Goal: Transaction & Acquisition: Purchase product/service

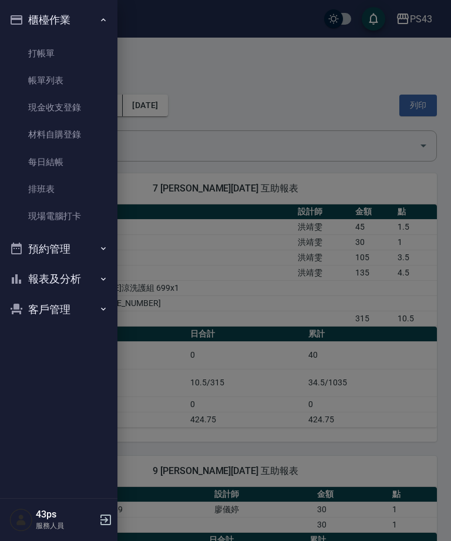
scroll to position [503, 0]
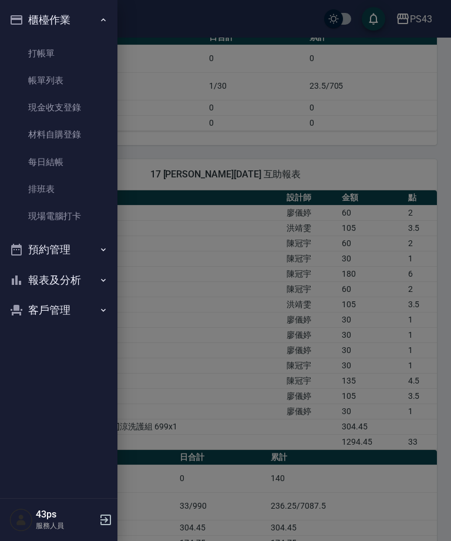
click at [65, 56] on link "打帳單" at bounding box center [59, 53] width 108 height 27
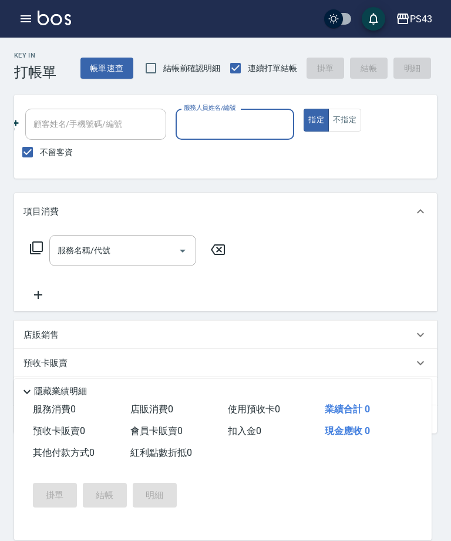
scroll to position [0, 165]
click at [248, 133] on input "服務人員姓名/編號" at bounding box center [235, 124] width 109 height 21
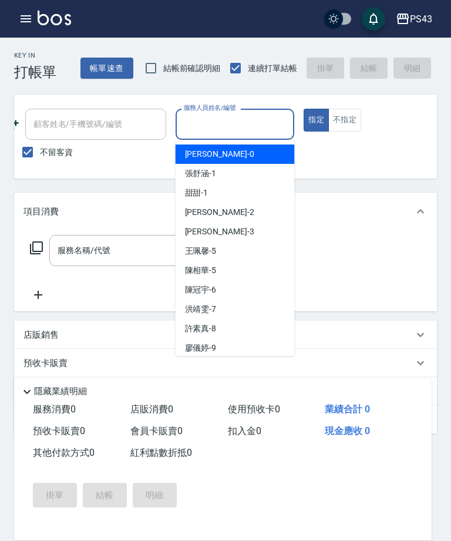
click at [241, 129] on input "服務人員姓名/編號" at bounding box center [235, 124] width 109 height 21
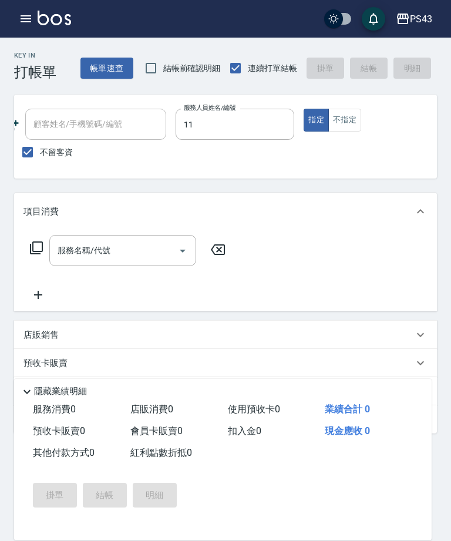
type input "[PERSON_NAME]-11"
type button "true"
click at [143, 250] on input "服務名稱/代號" at bounding box center [114, 250] width 119 height 21
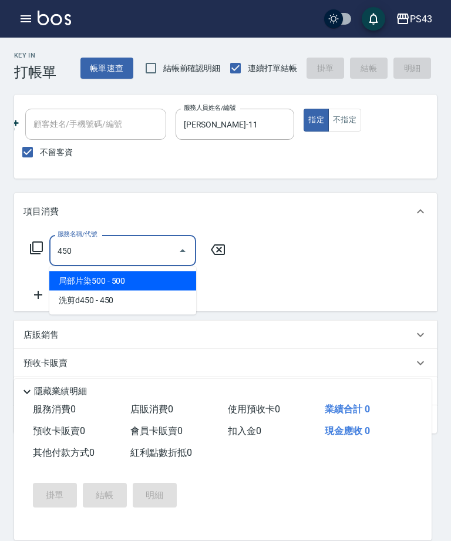
click at [139, 291] on span "洗剪d450 - 450" at bounding box center [122, 300] width 147 height 19
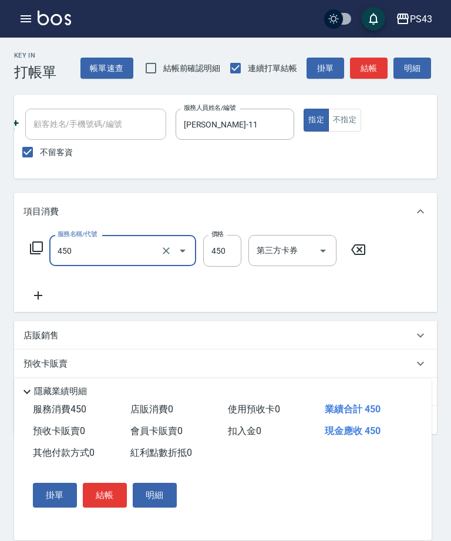
type input "洗剪d450(24)"
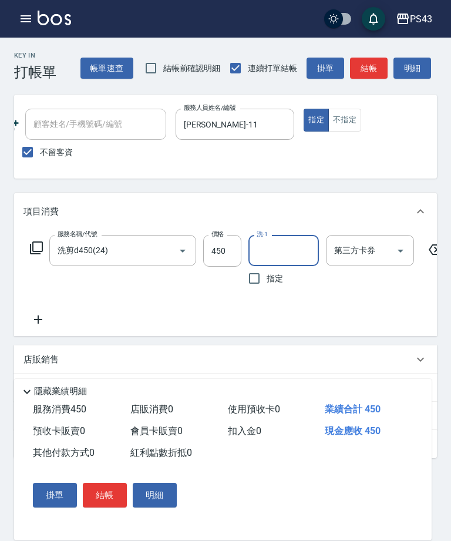
click at [211, 253] on input "450" at bounding box center [222, 251] width 38 height 32
type input "500"
click at [374, 69] on button "結帳" at bounding box center [369, 69] width 38 height 22
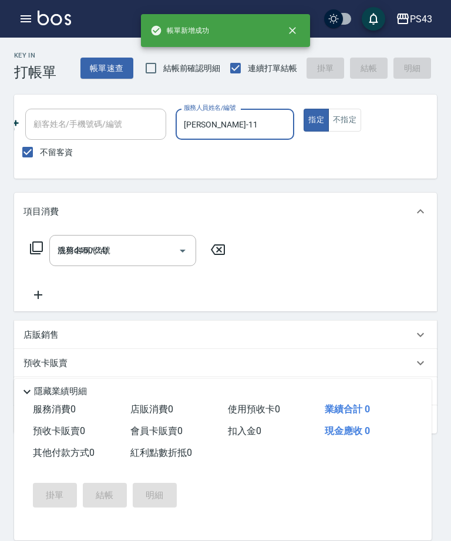
type input "[DATE] 17:07"
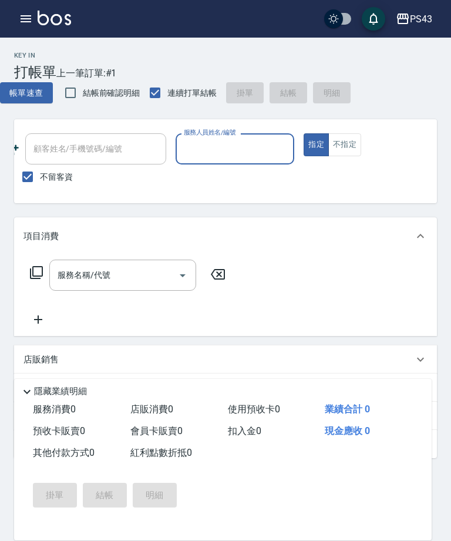
click at [263, 155] on input "服務人員姓名/編號" at bounding box center [235, 149] width 109 height 21
type input "[PERSON_NAME]-7"
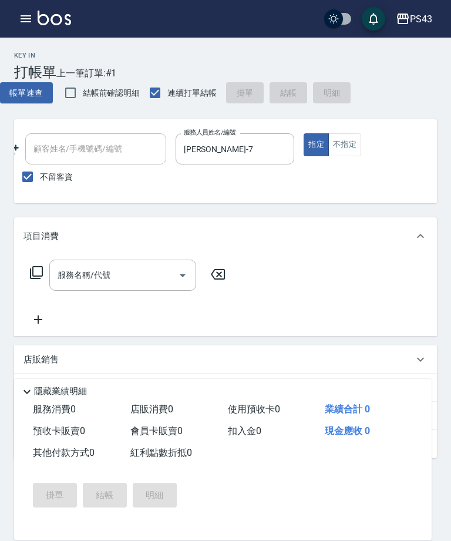
click at [349, 145] on button "不指定" at bounding box center [344, 144] width 33 height 23
click at [142, 284] on input "服務名稱/代號" at bounding box center [114, 275] width 119 height 21
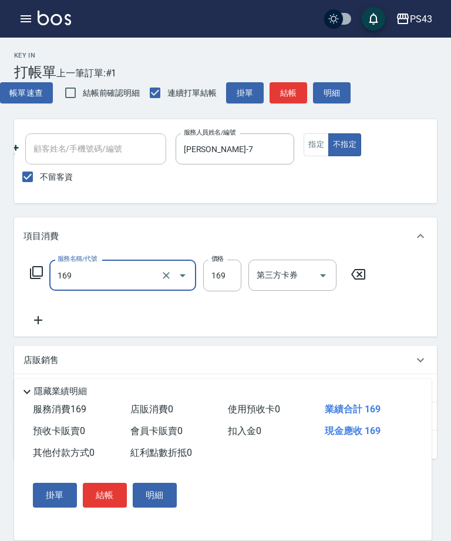
type input "剪髮169(216)"
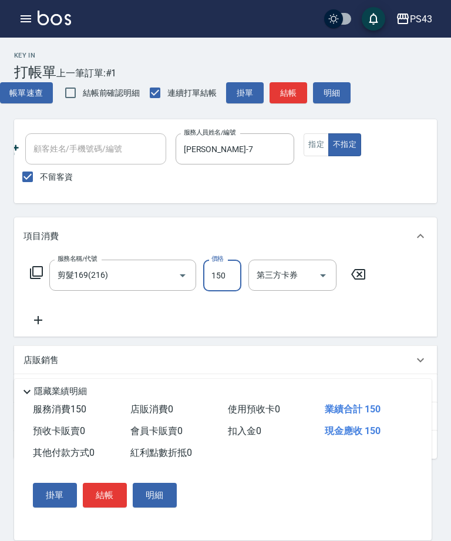
type input "150"
click at [293, 96] on button "結帳" at bounding box center [289, 93] width 38 height 22
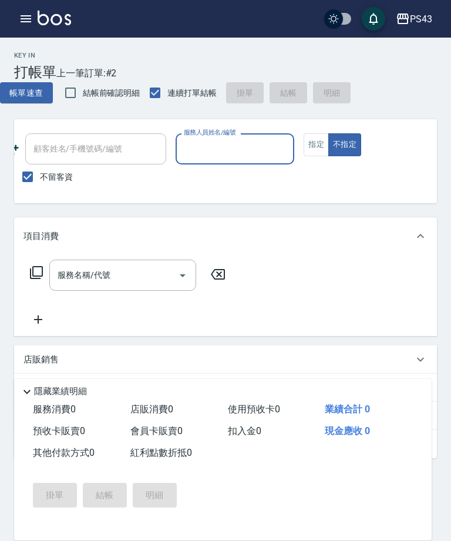
click at [236, 156] on input "服務人員姓名/編號" at bounding box center [235, 149] width 109 height 21
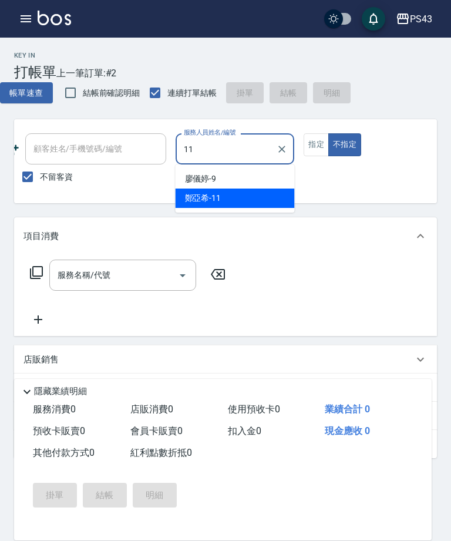
type input "[PERSON_NAME]-11"
type button "false"
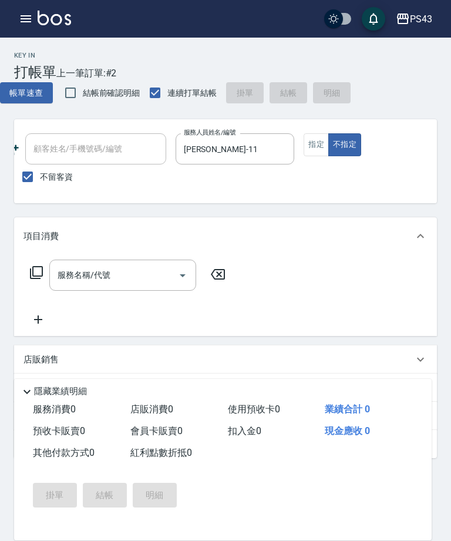
click at [318, 144] on button "指定" at bounding box center [316, 144] width 25 height 23
click at [115, 281] on input "服務名稱/代號" at bounding box center [114, 275] width 119 height 21
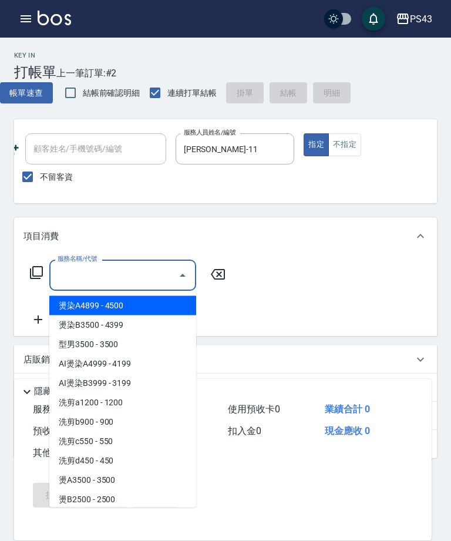
type input "0"
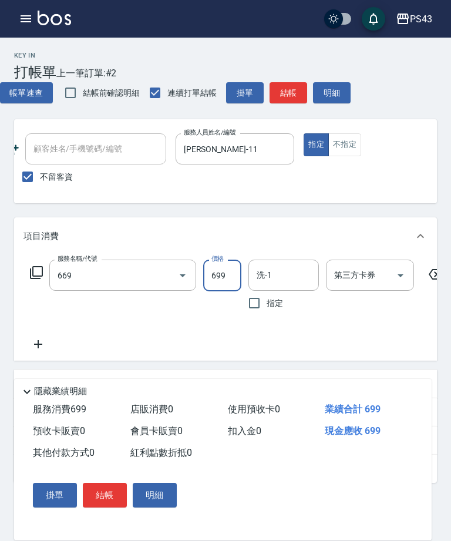
type input "精油699(669)"
click at [292, 95] on button "結帳" at bounding box center [289, 93] width 38 height 22
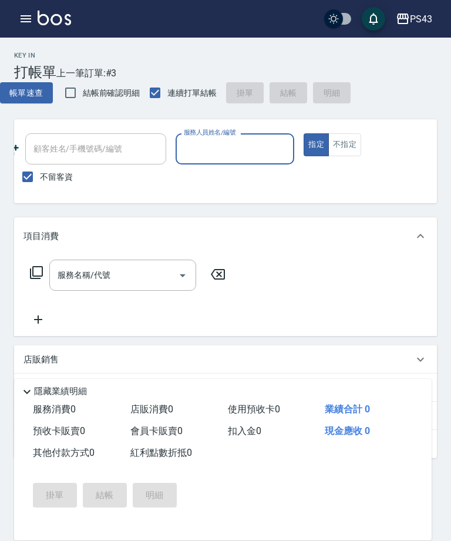
click at [264, 145] on input "服務人員姓名/編號" at bounding box center [235, 149] width 109 height 21
type input "[PERSON_NAME]-9"
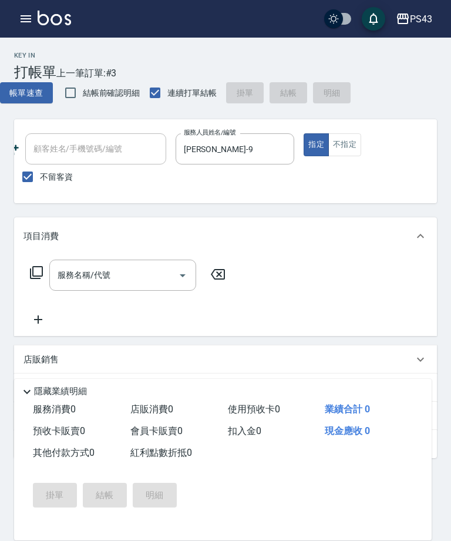
click at [355, 145] on button "不指定" at bounding box center [344, 144] width 33 height 23
click at [126, 286] on input "服務名稱/代號" at bounding box center [114, 275] width 119 height 21
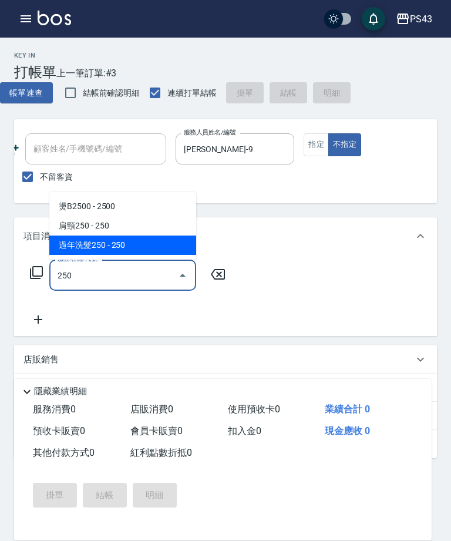
click at [147, 247] on span "過年洗髮250 - 250" at bounding box center [122, 245] width 147 height 19
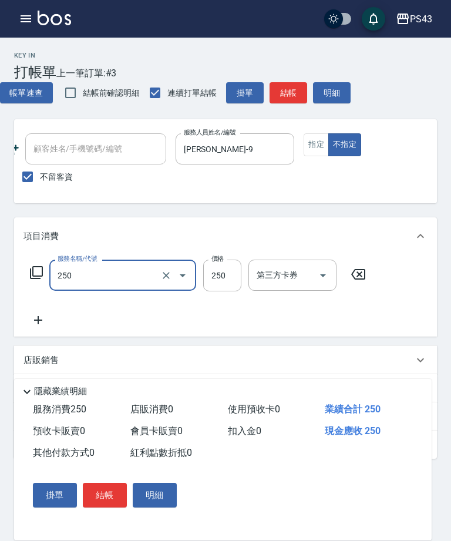
type input "過年洗髮250(1250)"
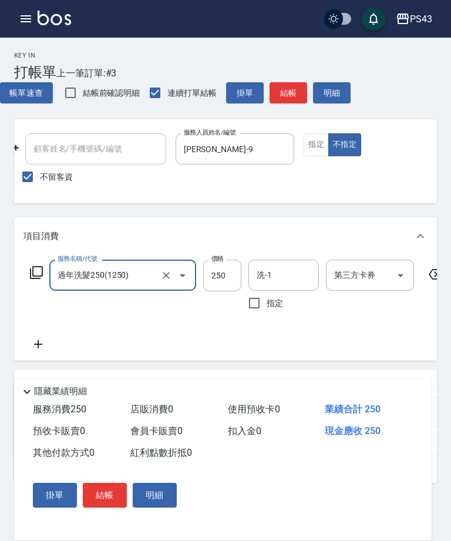
click at [168, 279] on icon "Clear" at bounding box center [166, 276] width 12 height 12
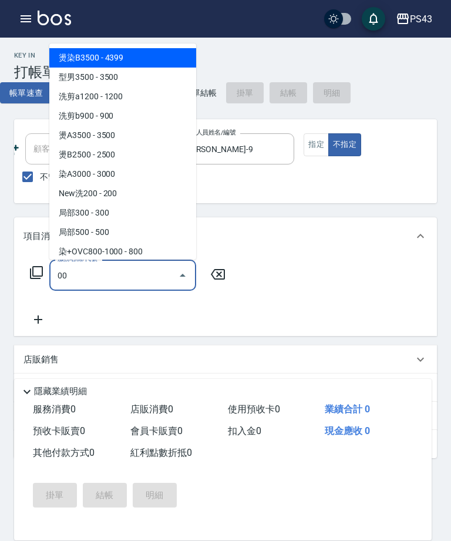
type input "0"
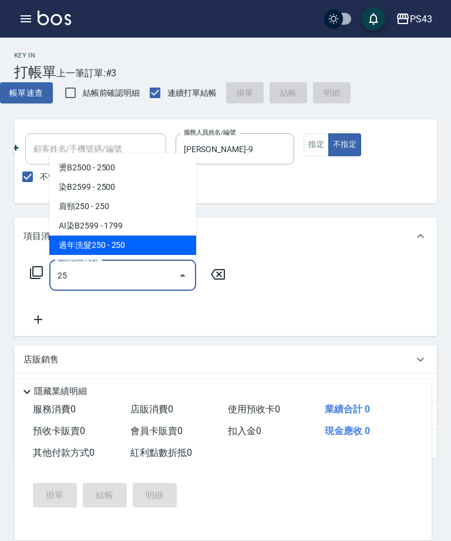
click at [154, 246] on span "過年洗髮250 - 250" at bounding box center [122, 245] width 147 height 19
type input "過年洗髮250(1250)"
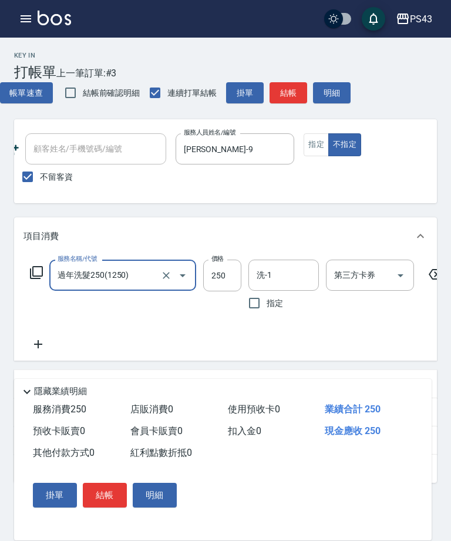
click at [293, 286] on input "洗-1" at bounding box center [284, 275] width 60 height 21
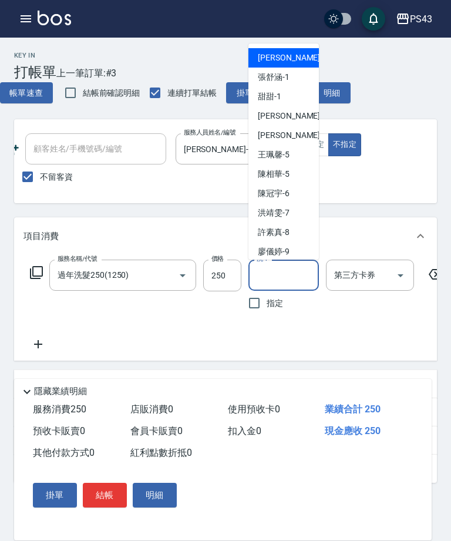
type input "5"
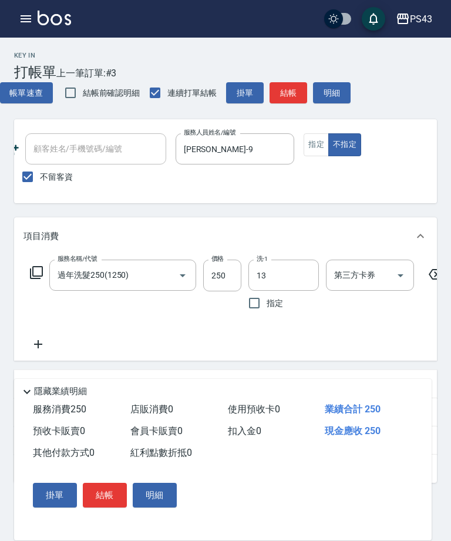
type input "[PERSON_NAME]-13"
click at [29, 347] on icon at bounding box center [38, 344] width 29 height 14
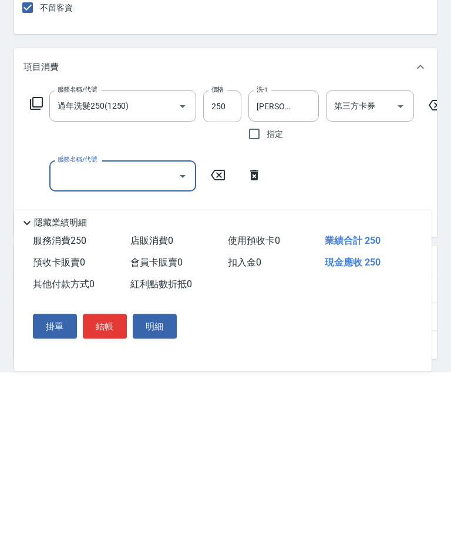
click at [140, 335] on input "服務名稱/代號" at bounding box center [114, 345] width 119 height 21
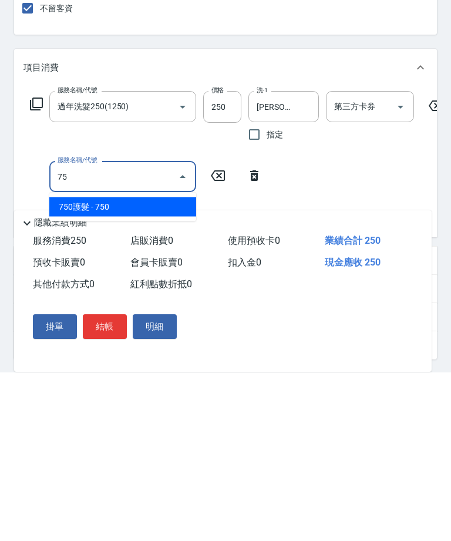
type input "7"
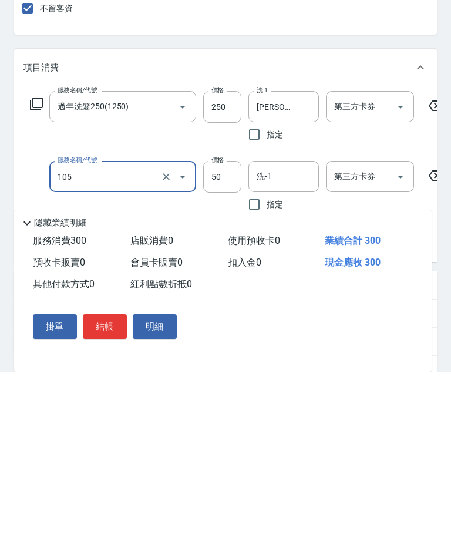
click at [287, 335] on input "洗-1" at bounding box center [284, 345] width 60 height 21
type input "精油50(105)"
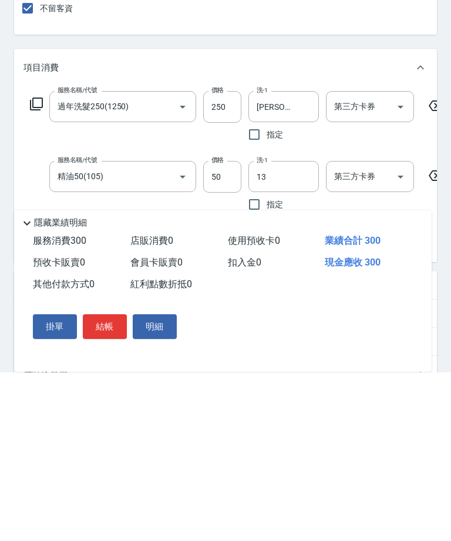
type input "[PERSON_NAME]-13"
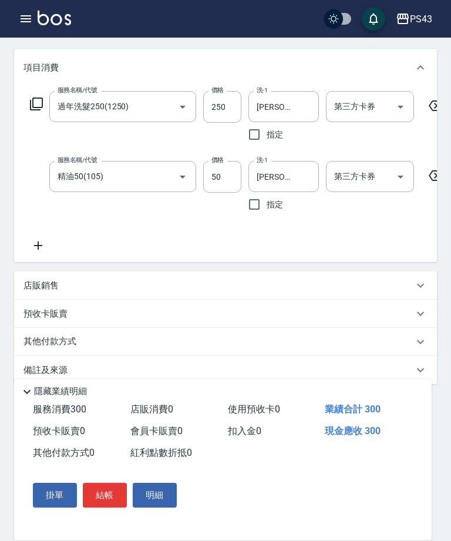
click at [110, 499] on button "結帳" at bounding box center [105, 495] width 44 height 25
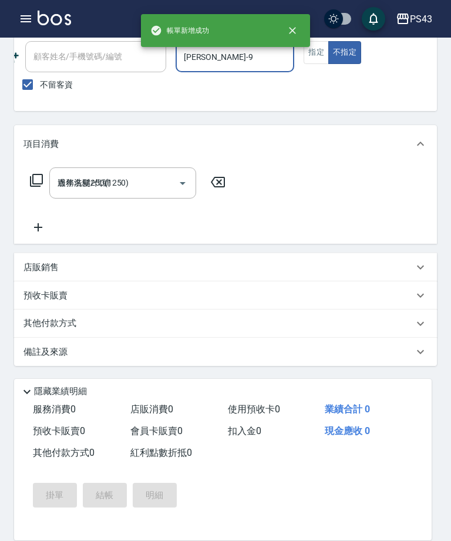
type input "[DATE] 17:09"
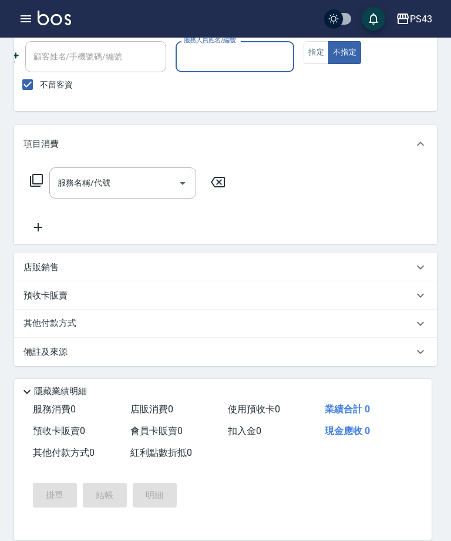
click at [244, 57] on input "服務人員姓名/編號" at bounding box center [235, 56] width 109 height 21
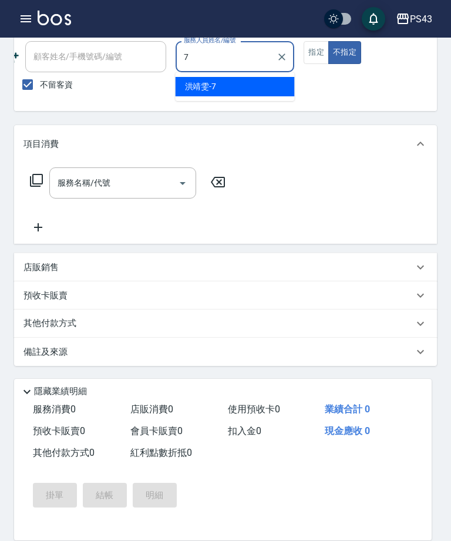
type input "[PERSON_NAME]-7"
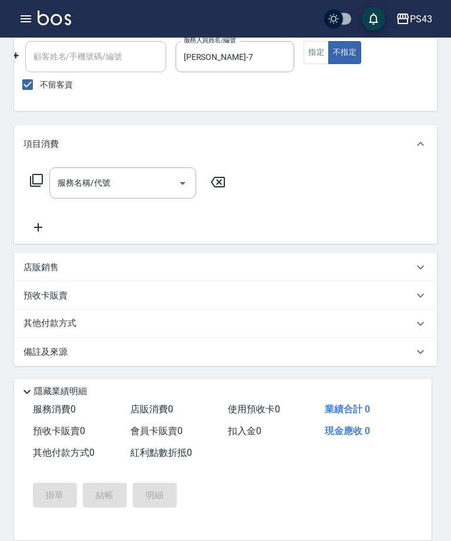
click at [118, 189] on input "服務名稱/代號" at bounding box center [114, 183] width 119 height 21
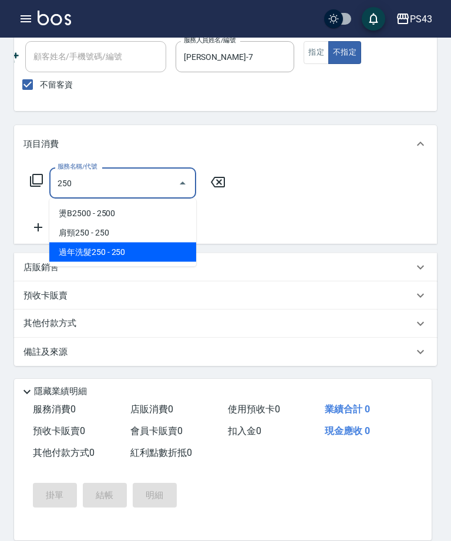
click at [156, 259] on span "過年洗髮250 - 250" at bounding box center [122, 252] width 147 height 19
type input "過年洗髮250(1250)"
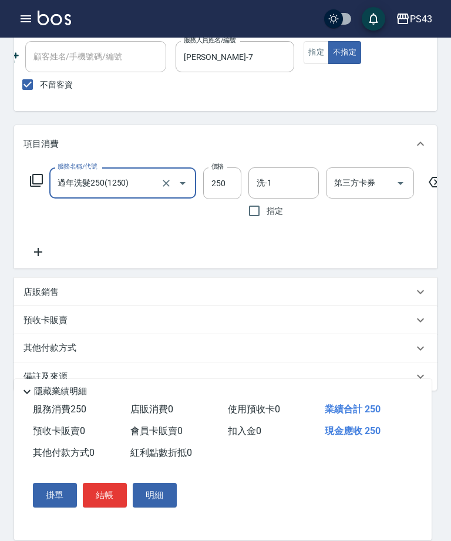
click at [285, 192] on input "洗-1" at bounding box center [284, 183] width 60 height 21
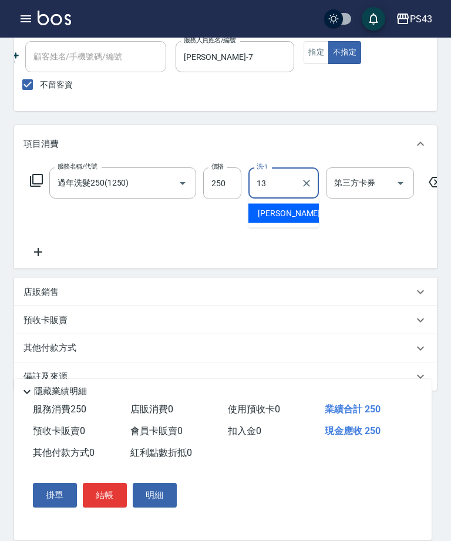
type input "[PERSON_NAME]-13"
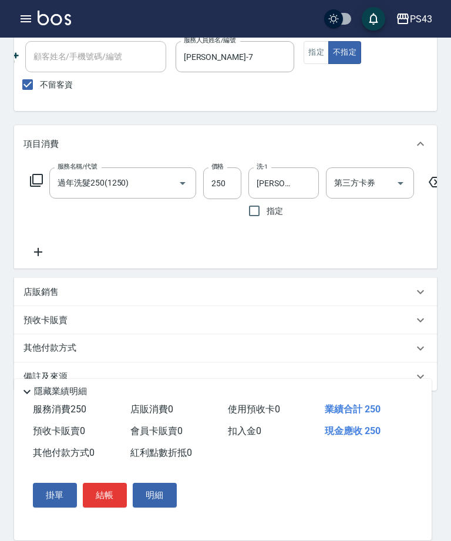
click at [34, 255] on icon at bounding box center [38, 252] width 29 height 14
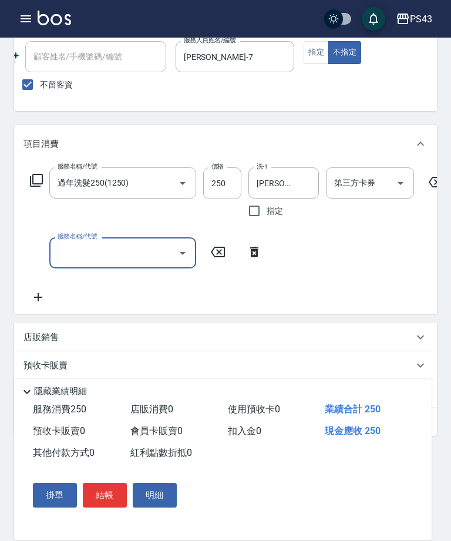
click at [302, 179] on div at bounding box center [305, 182] width 15 height 31
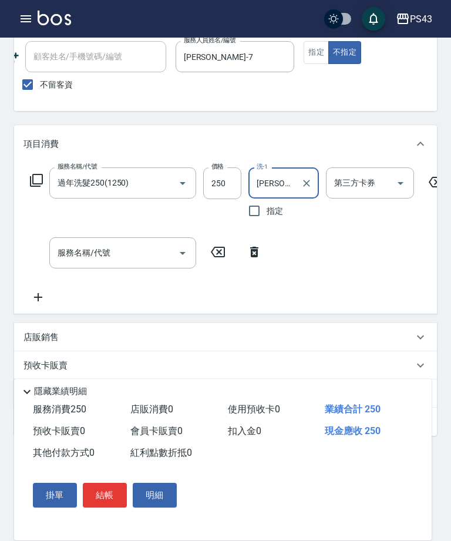
click at [294, 177] on input "[PERSON_NAME]-13" at bounding box center [275, 183] width 42 height 21
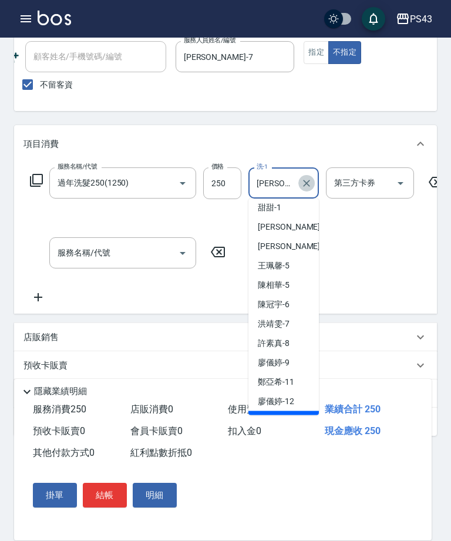
click at [314, 185] on button "Clear" at bounding box center [306, 183] width 16 height 16
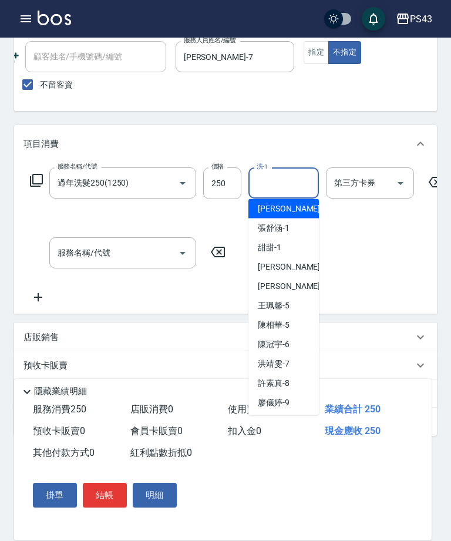
click at [365, 271] on div "服務名稱/代號 過年洗髮250(1250) 服務名稱/代號 價格 250 價格 洗-1 洗-1 指定 第三方卡券 第三方卡券 服務名稱/代號 服務名稱/代號" at bounding box center [237, 235] width 427 height 137
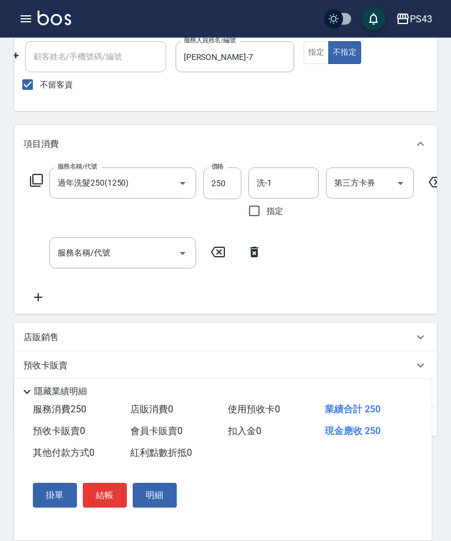
click at [291, 177] on input "洗-1" at bounding box center [284, 183] width 60 height 21
type input "[PERSON_NAME]-7"
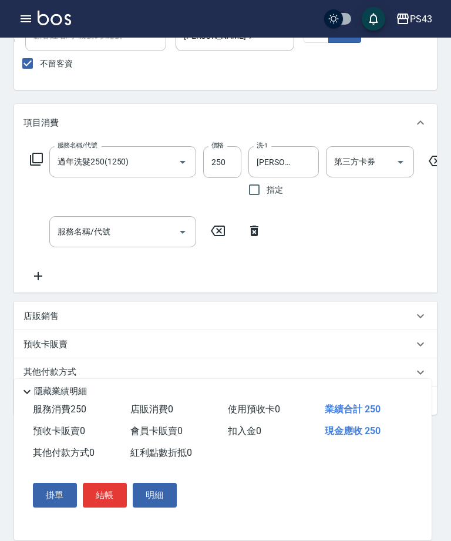
click at [109, 233] on div "服務名稱/代號 服務名稱/代號" at bounding box center [122, 231] width 147 height 31
click at [109, 233] on input "服務名稱/代號" at bounding box center [114, 232] width 119 height 21
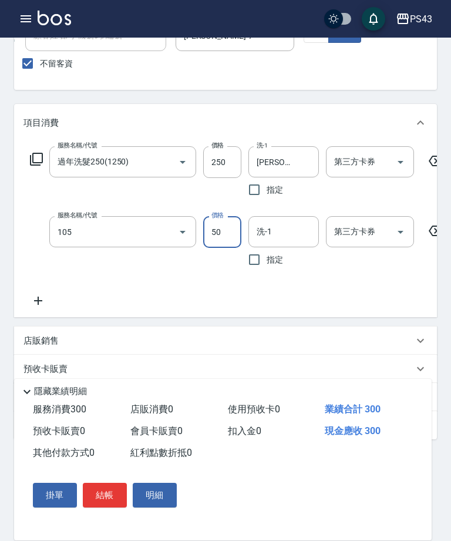
type input "精油50(105)"
click at [291, 240] on input "洗-1" at bounding box center [284, 232] width 60 height 21
type input "[PERSON_NAME]-7"
click at [96, 506] on button "結帳" at bounding box center [105, 495] width 44 height 25
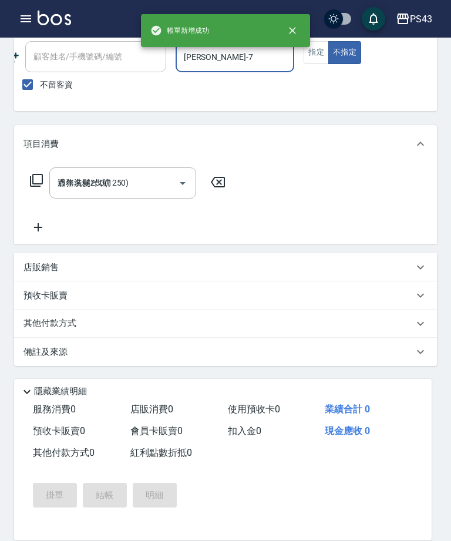
type input "[DATE] 17:25"
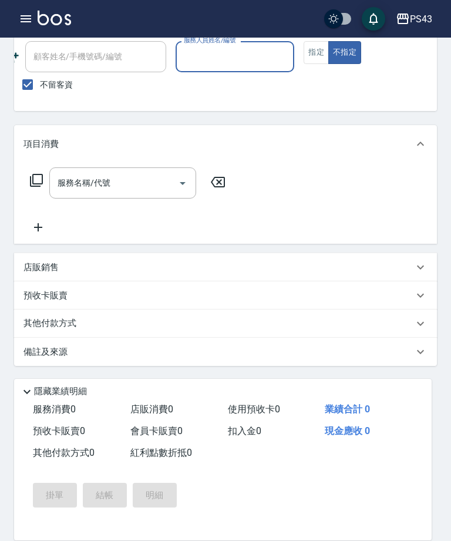
click at [29, 11] on button "button" at bounding box center [26, 19] width 24 height 24
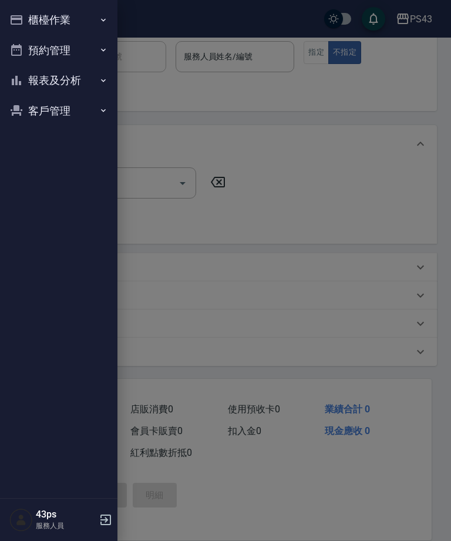
click at [98, 14] on button "櫃檯作業" at bounding box center [59, 20] width 108 height 31
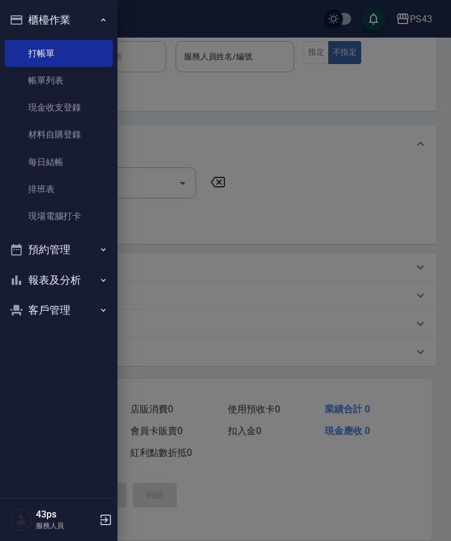
click at [81, 86] on link "帳單列表" at bounding box center [59, 80] width 108 height 27
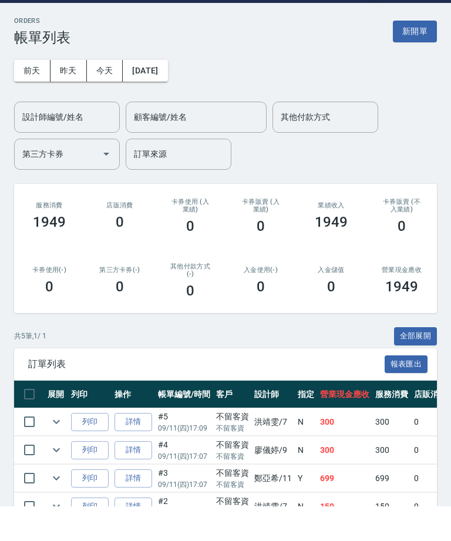
scroll to position [36, 0]
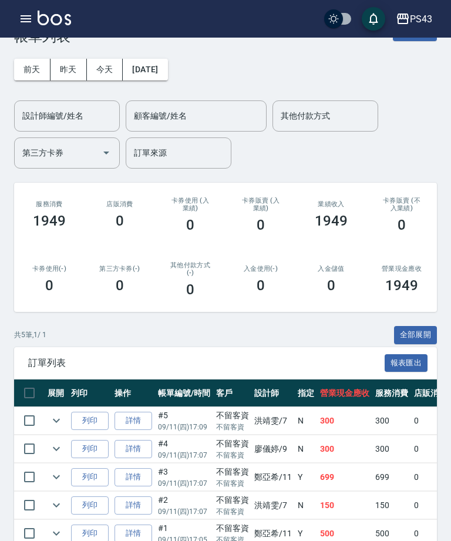
click at [141, 448] on link "詳情" at bounding box center [134, 449] width 38 height 18
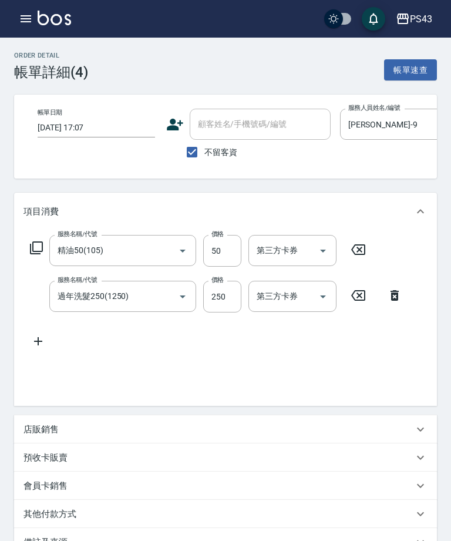
type input "[DATE] 17:07"
checkbox input "true"
type input "[PERSON_NAME]-9"
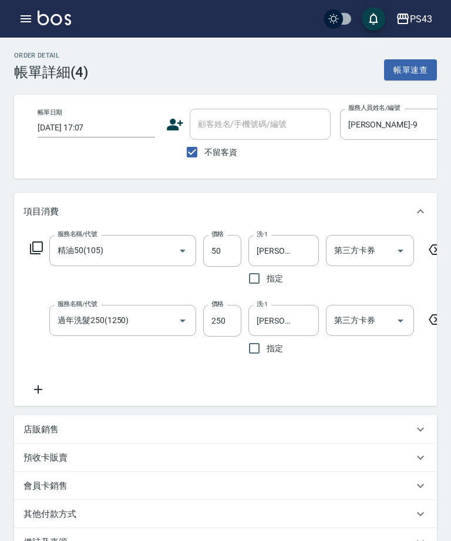
click at [302, 251] on div at bounding box center [305, 250] width 15 height 31
type input "李"
type input "[PERSON_NAME]-18"
click at [286, 328] on input "[PERSON_NAME]-13" at bounding box center [275, 320] width 42 height 21
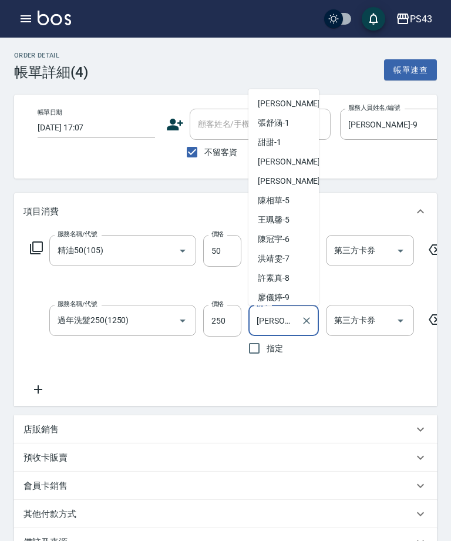
scroll to position [45, 0]
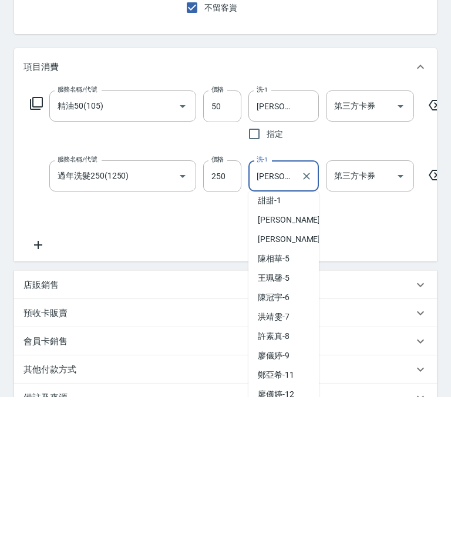
click at [312, 315] on icon "Clear" at bounding box center [307, 321] width 12 height 12
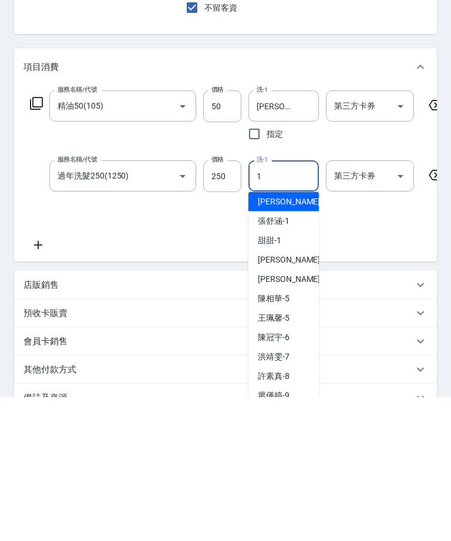
scroll to position [0, 0]
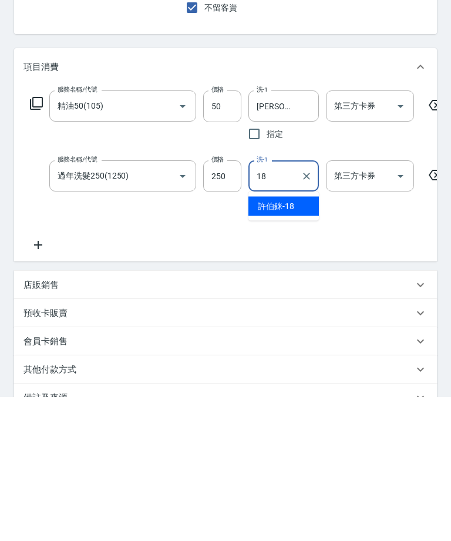
type input "[PERSON_NAME]-18"
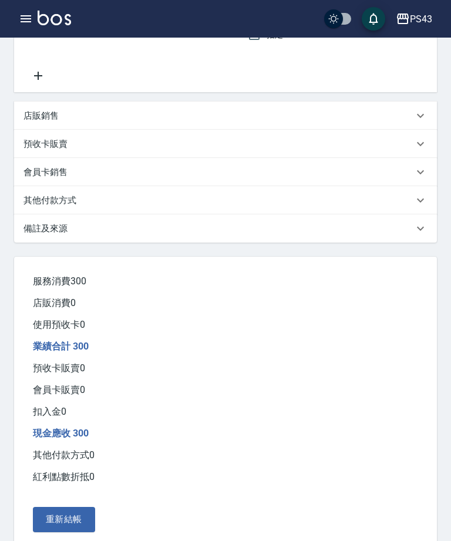
scroll to position [331, 0]
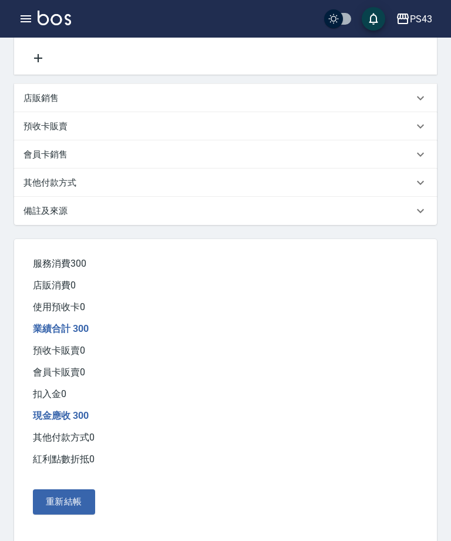
click at [69, 514] on button "重新結帳" at bounding box center [64, 501] width 62 height 25
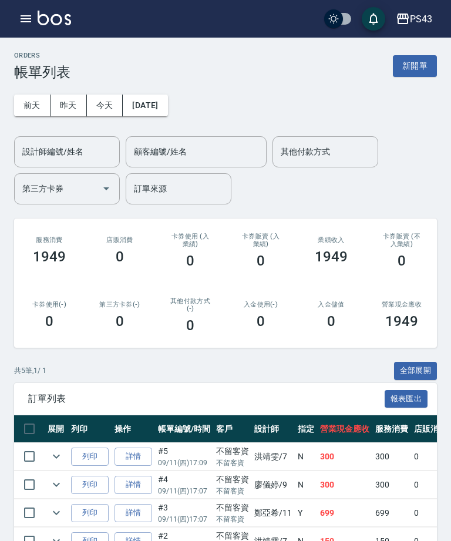
click at [20, 14] on icon "button" at bounding box center [26, 19] width 14 height 14
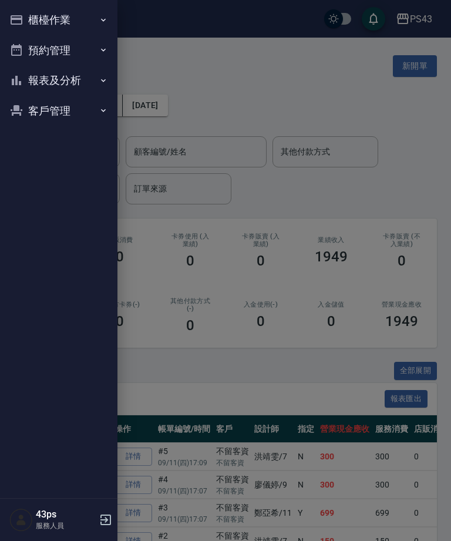
click at [86, 19] on button "櫃檯作業" at bounding box center [59, 20] width 108 height 31
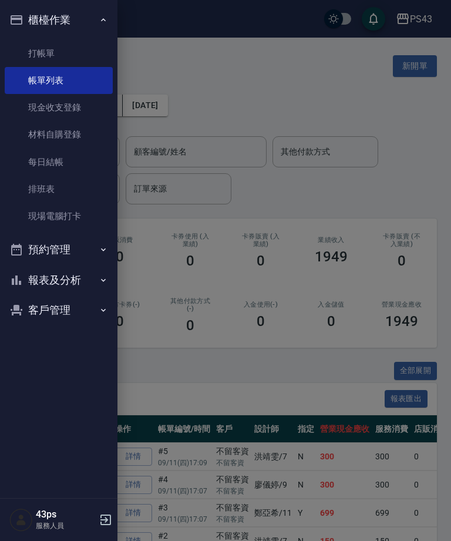
click at [76, 61] on link "打帳單" at bounding box center [59, 53] width 108 height 27
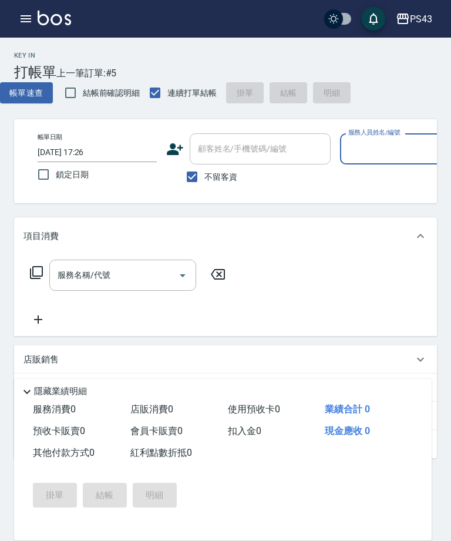
click at [380, 151] on input "服務人員姓名/編號" at bounding box center [399, 149] width 109 height 21
type input "[PERSON_NAME]-7"
type button "false"
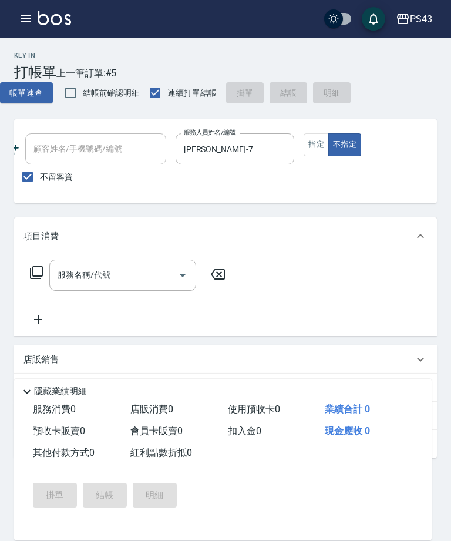
click at [320, 136] on button "指定" at bounding box center [316, 144] width 25 height 23
click at [138, 279] on input "服務名稱/代號" at bounding box center [114, 275] width 119 height 21
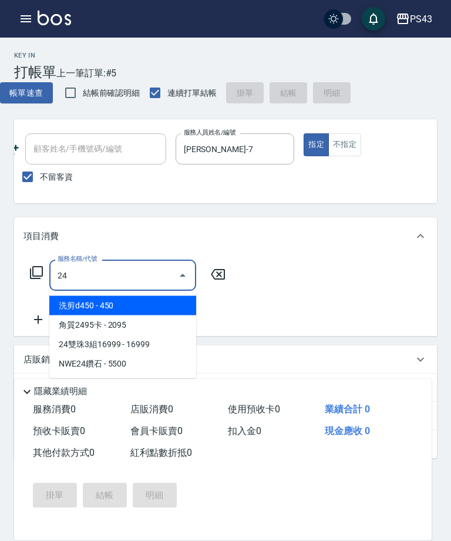
click at [175, 313] on span "洗剪d450 - 450" at bounding box center [122, 305] width 147 height 19
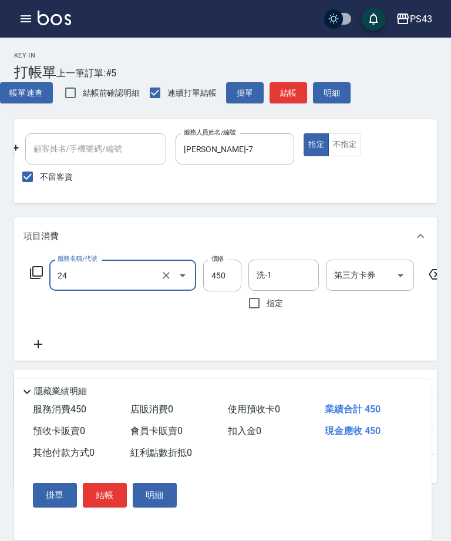
click at [228, 280] on input "450" at bounding box center [222, 276] width 38 height 32
type input "洗剪d450(24)"
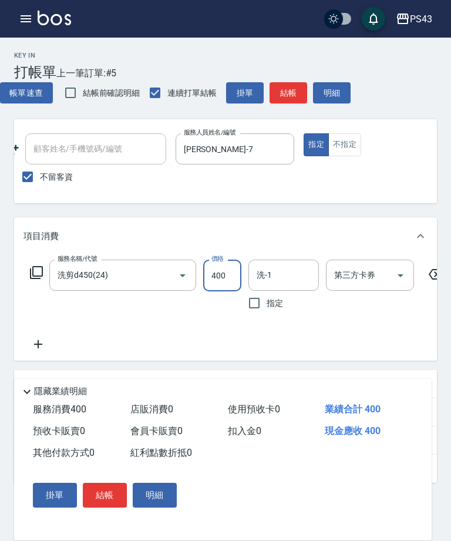
type input "400"
click at [281, 275] on input "洗-1" at bounding box center [284, 275] width 60 height 21
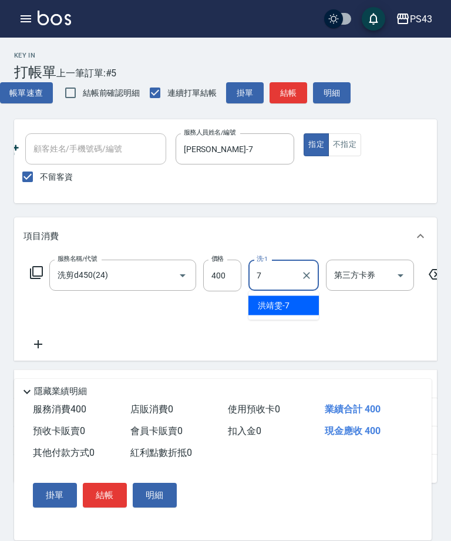
type input "[PERSON_NAME]-7"
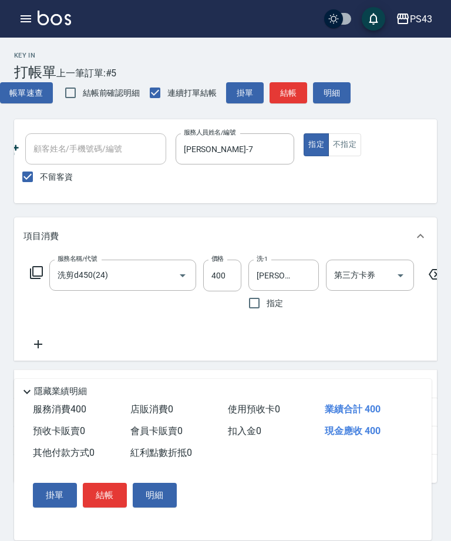
click at [295, 95] on button "結帳" at bounding box center [289, 93] width 38 height 22
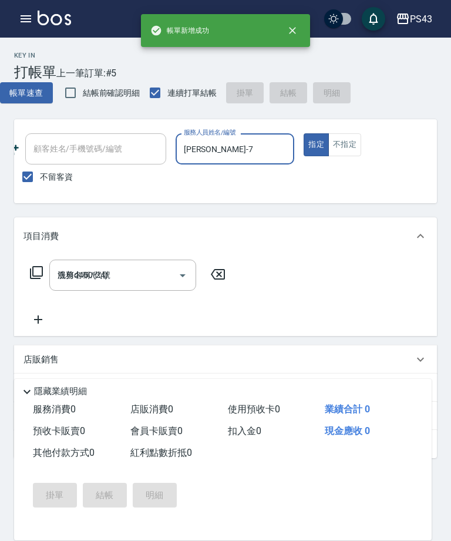
type input "[DATE] 17:27"
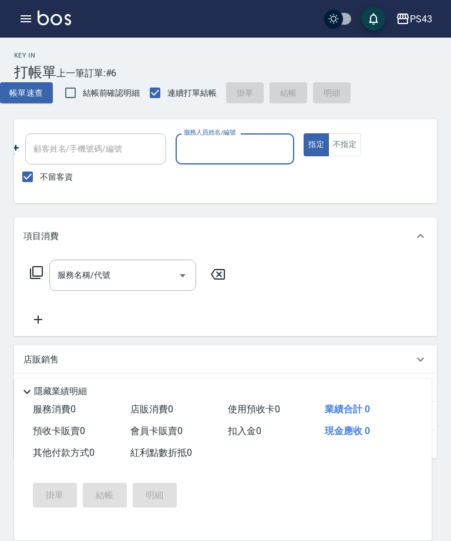
click at [233, 152] on input "服務人員姓名/編號" at bounding box center [235, 149] width 109 height 21
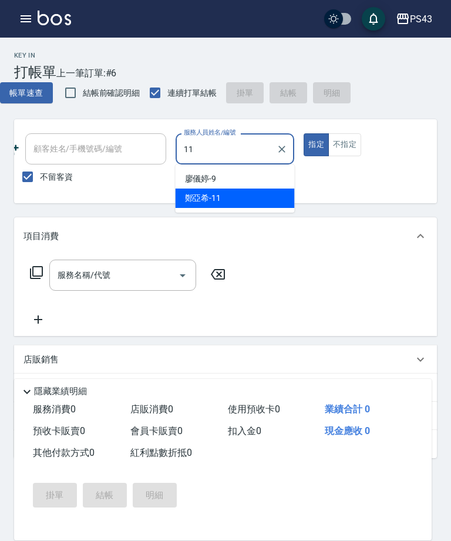
type input "[PERSON_NAME]-11"
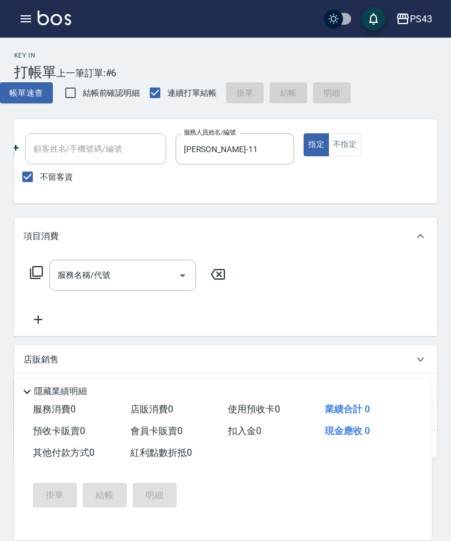
type button "true"
click at [354, 145] on button "不指定" at bounding box center [344, 144] width 33 height 23
click at [161, 277] on input "服務名稱/代號" at bounding box center [114, 275] width 119 height 21
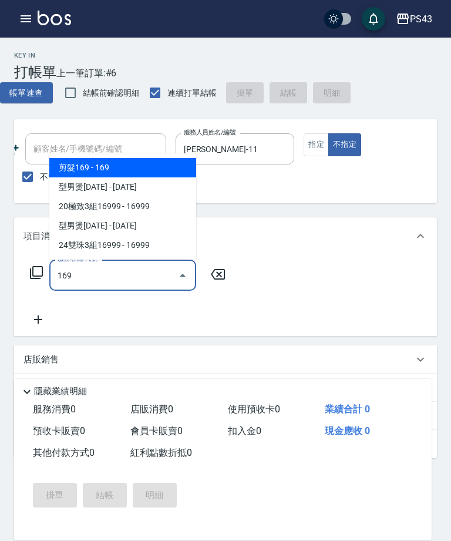
type input "剪髮169(216)"
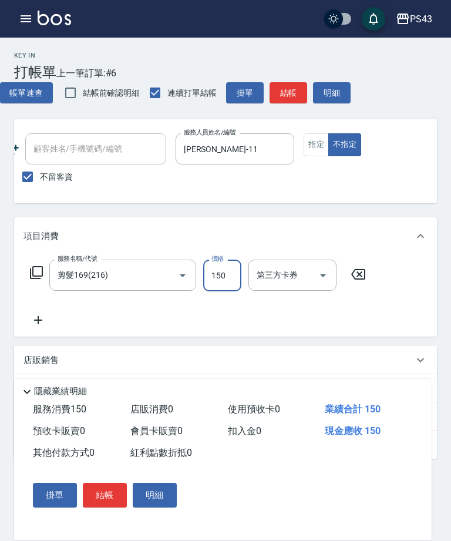
type input "150"
click at [294, 92] on button "結帳" at bounding box center [289, 93] width 38 height 22
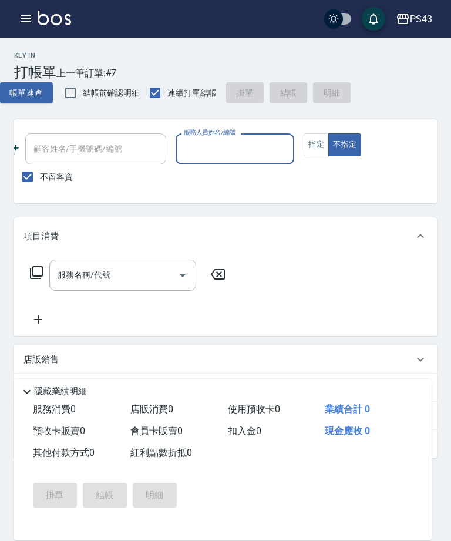
scroll to position [4, 0]
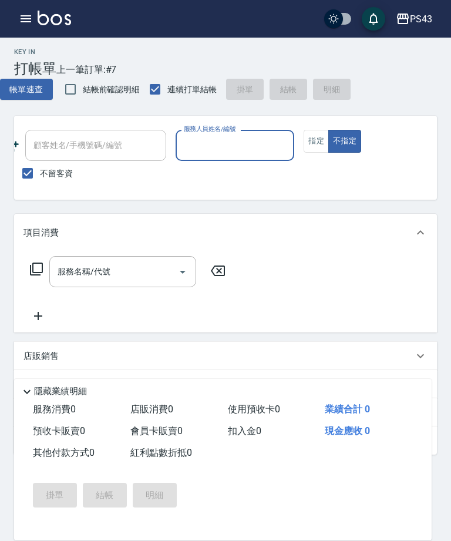
click at [239, 130] on div "服務人員姓名/編號" at bounding box center [235, 145] width 119 height 31
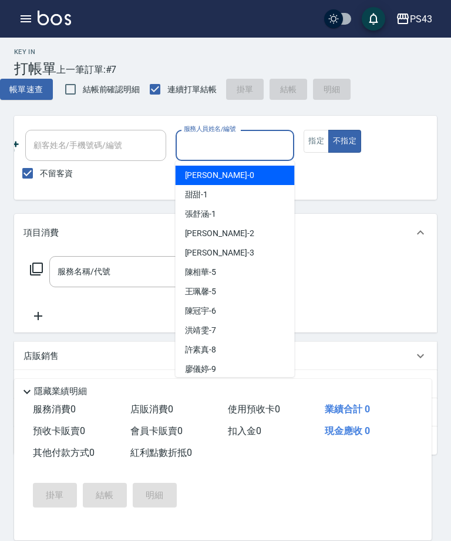
scroll to position [3, 0]
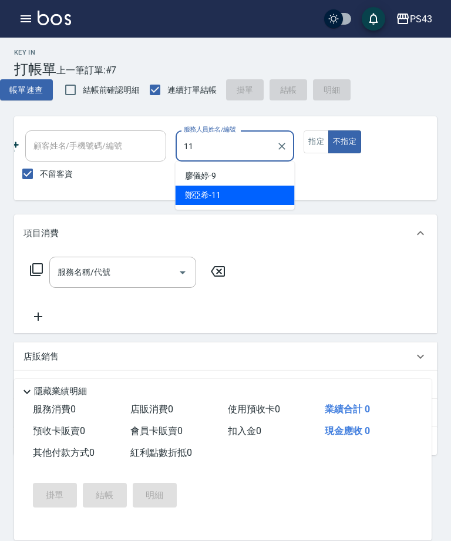
type input "[PERSON_NAME]-11"
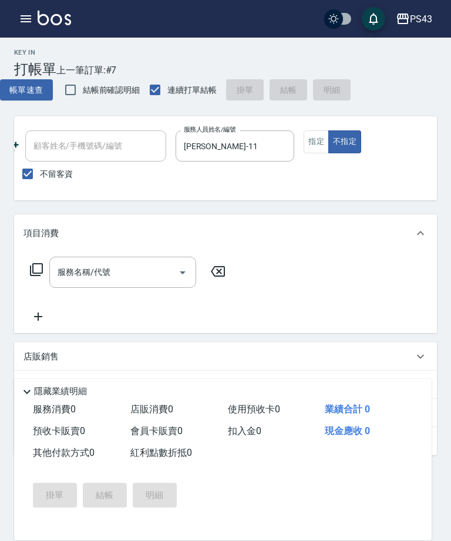
scroll to position [4, 0]
click at [138, 267] on input "服務名稱/代號" at bounding box center [114, 271] width 119 height 21
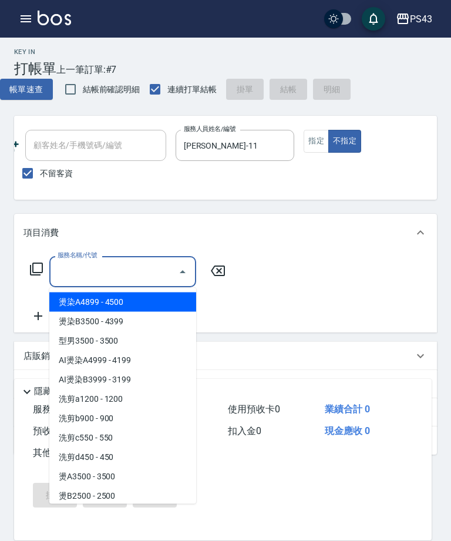
scroll to position [3, 0]
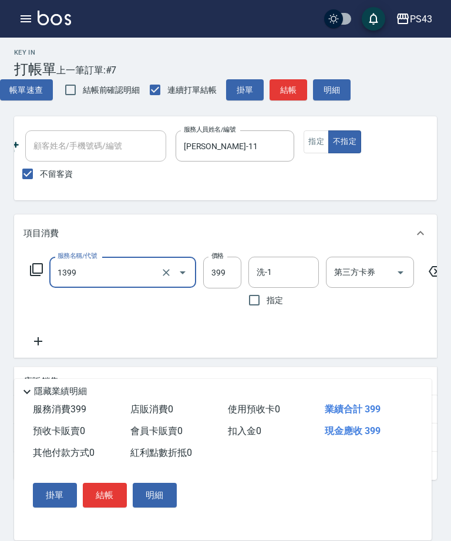
click at [280, 275] on input "洗-1" at bounding box center [284, 272] width 60 height 21
type input "海鹽洗髮399(1399)"
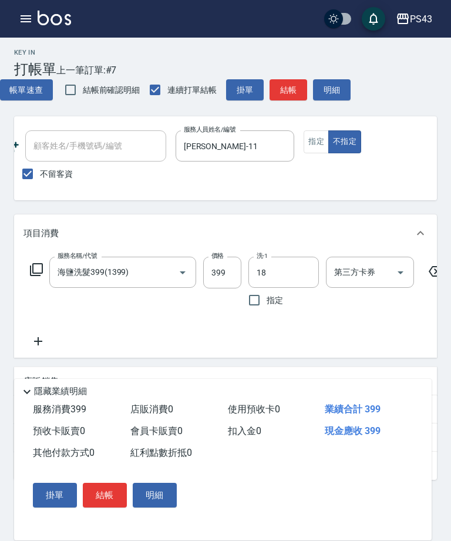
type input "[PERSON_NAME]-18"
click at [109, 508] on button "結帳" at bounding box center [105, 495] width 44 height 25
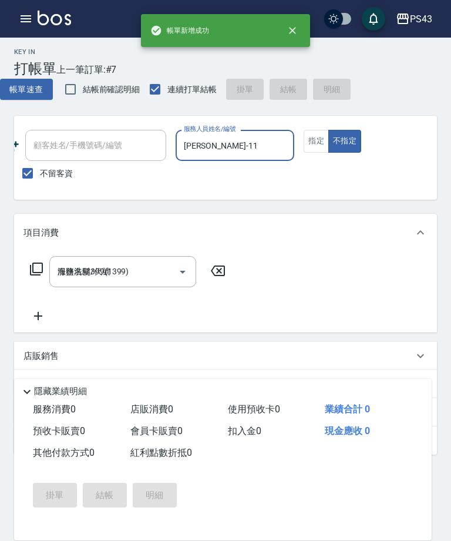
type input "[DATE] 17:28"
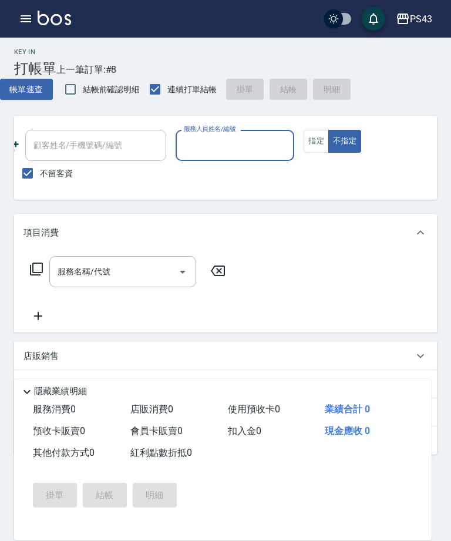
click at [244, 150] on input "服務人員姓名/編號" at bounding box center [235, 145] width 109 height 21
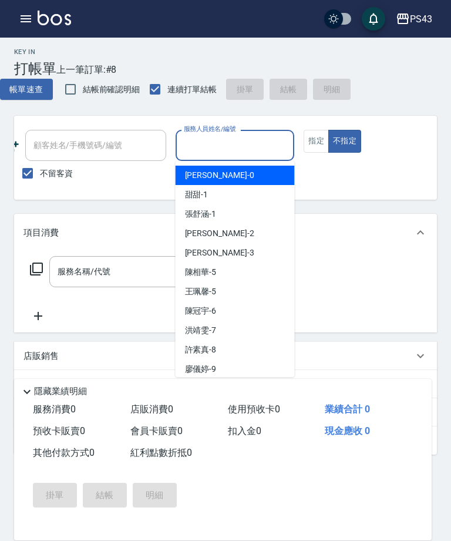
scroll to position [3, 0]
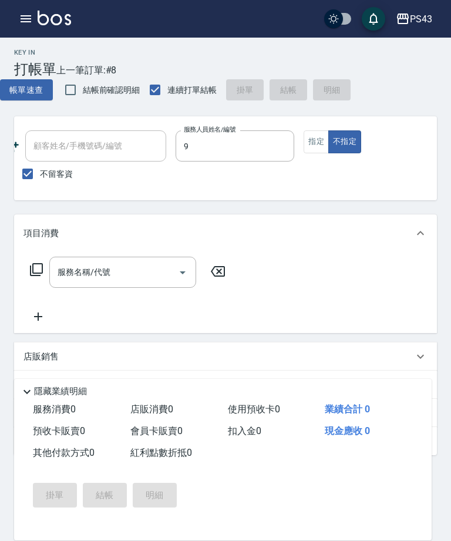
type input "[PERSON_NAME]-9"
click at [140, 280] on input "服務名稱/代號" at bounding box center [114, 271] width 119 height 21
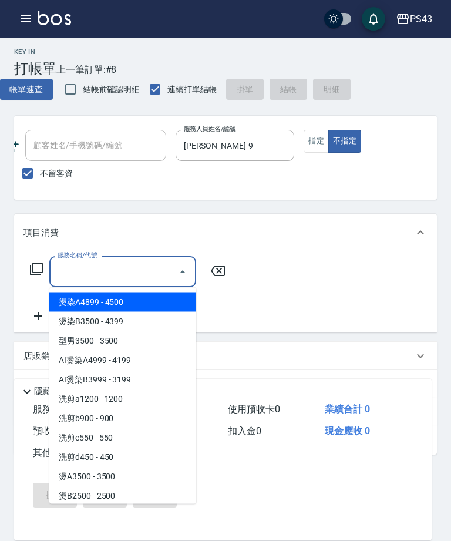
scroll to position [3, 0]
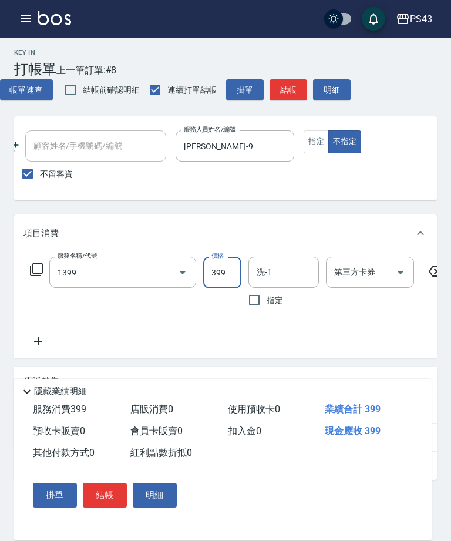
type input "海鹽洗髮399(1399)"
click at [285, 279] on input "洗-1" at bounding box center [284, 272] width 60 height 21
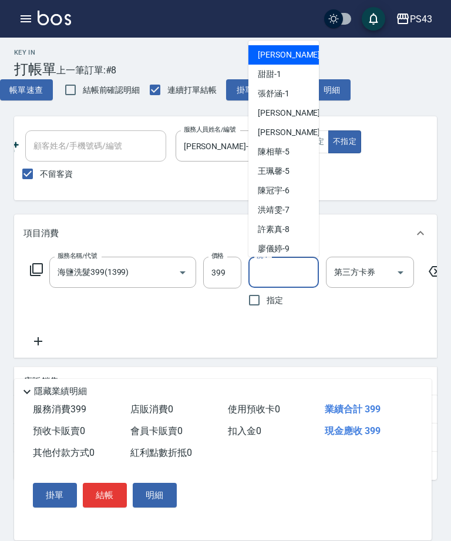
type input "3"
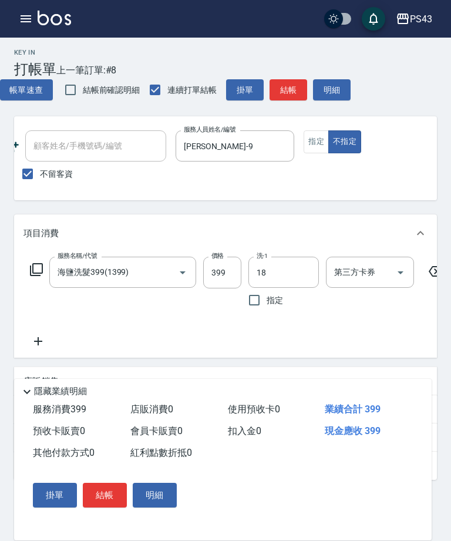
type input "[PERSON_NAME]-18"
click at [108, 508] on button "結帳" at bounding box center [105, 495] width 44 height 25
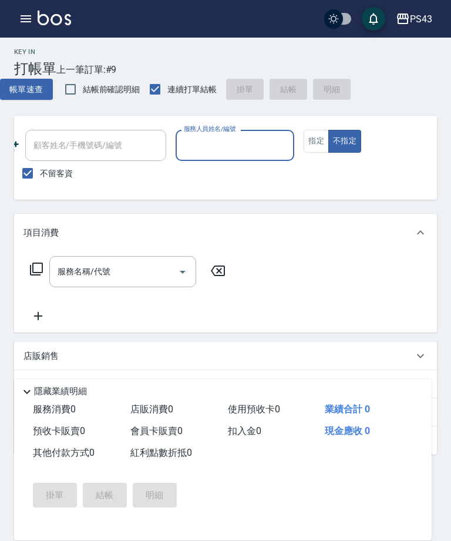
click at [252, 152] on input "服務人員姓名/編號" at bounding box center [235, 145] width 109 height 21
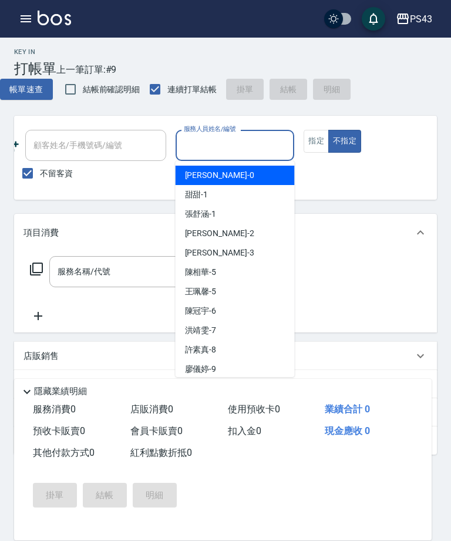
scroll to position [3, 0]
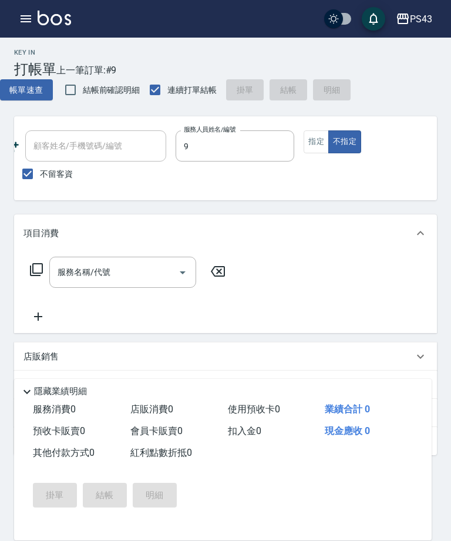
type input "[PERSON_NAME]-9"
click at [311, 158] on div "帳單日期 [DATE] 17:28 鎖定日期 顧客姓名/手機號碼/編號 顧客姓名/手機號碼/編號 不留客資 服務人員姓名/編號 [PERSON_NAME]9 …" at bounding box center [143, 158] width 559 height 56
click at [320, 136] on button "指定" at bounding box center [316, 141] width 25 height 23
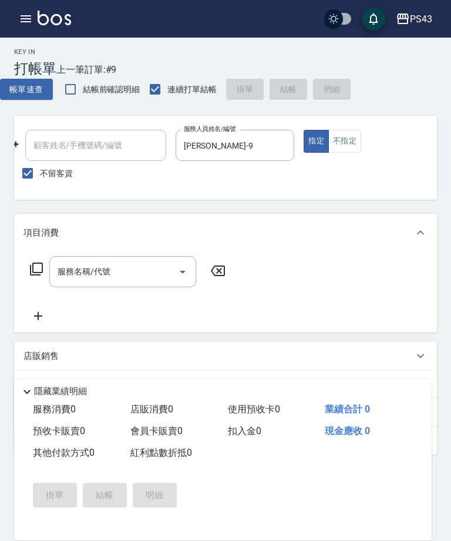
click at [126, 281] on input "服務名稱/代號" at bounding box center [114, 271] width 119 height 21
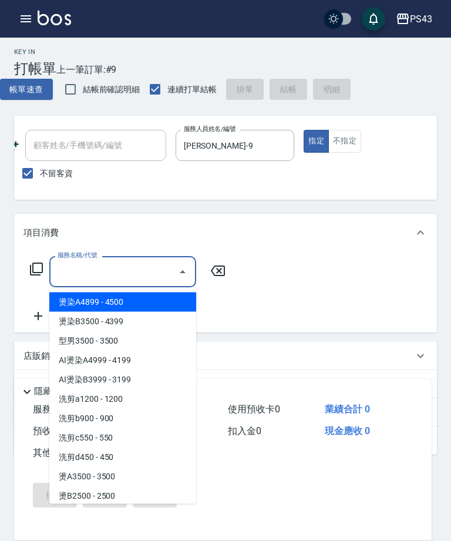
scroll to position [3, 0]
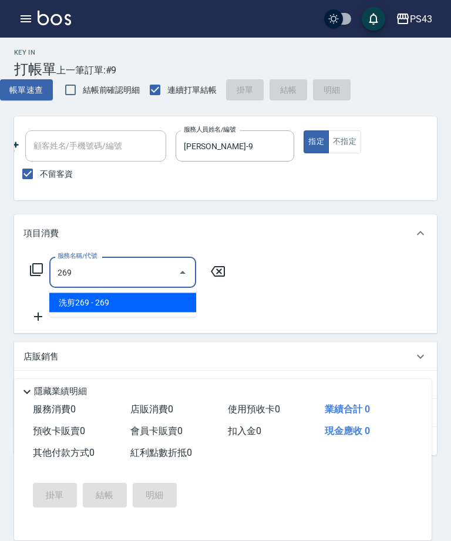
type input "洗剪269(226)"
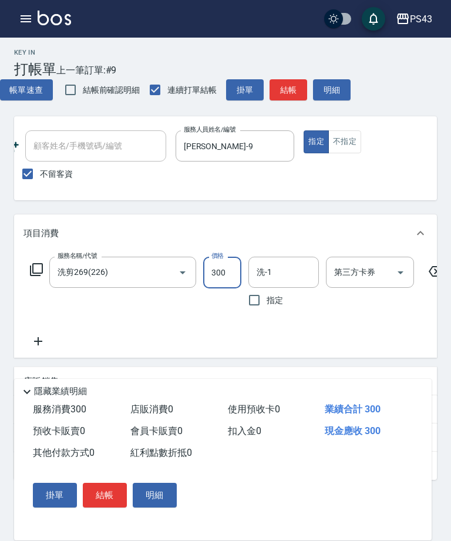
type input "300"
click at [294, 262] on input "洗-1" at bounding box center [284, 272] width 60 height 21
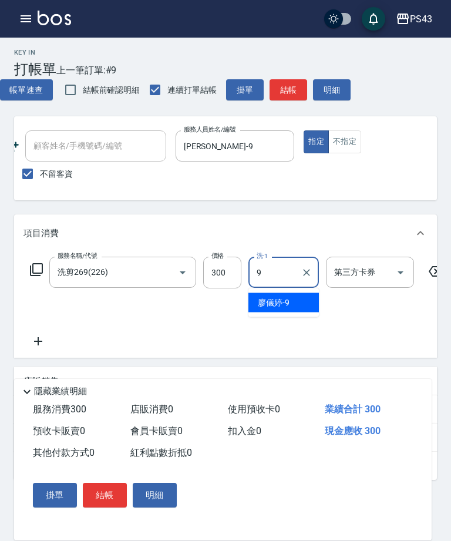
type input "[PERSON_NAME]-9"
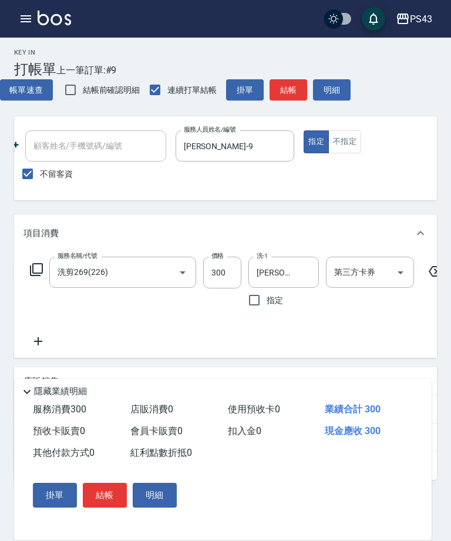
scroll to position [4, 0]
click at [102, 508] on button "結帳" at bounding box center [105, 495] width 44 height 25
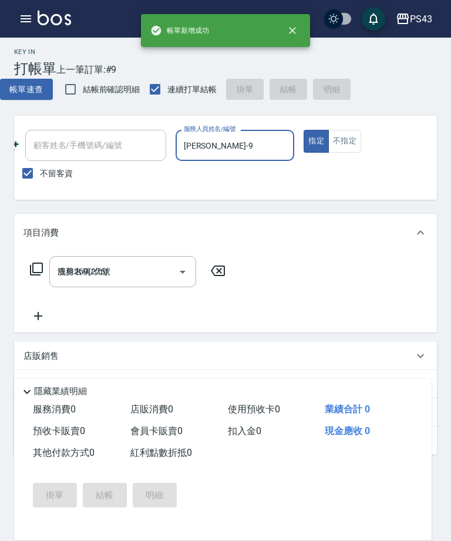
type input "[DATE] 17:29"
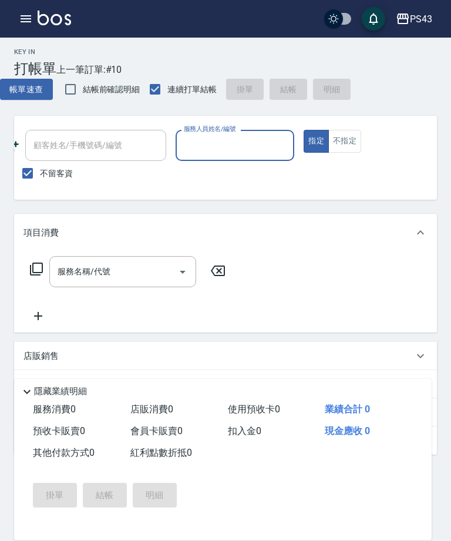
click at [244, 155] on input "服務人員姓名/編號" at bounding box center [235, 145] width 109 height 21
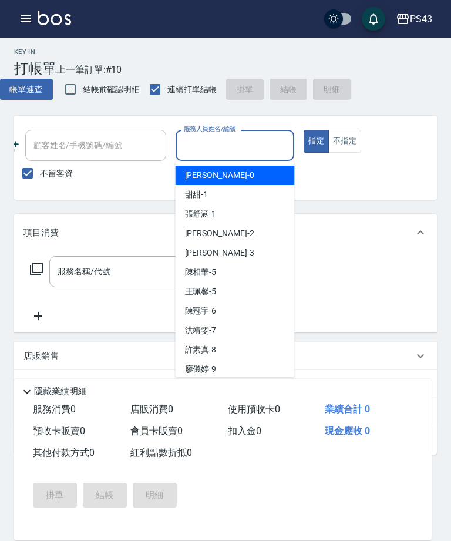
scroll to position [3, 0]
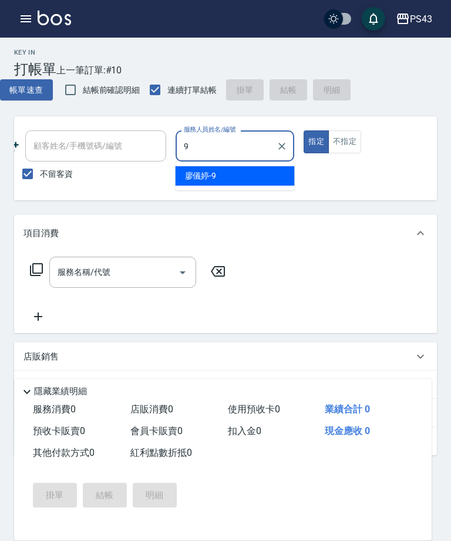
type input "[PERSON_NAME]-9"
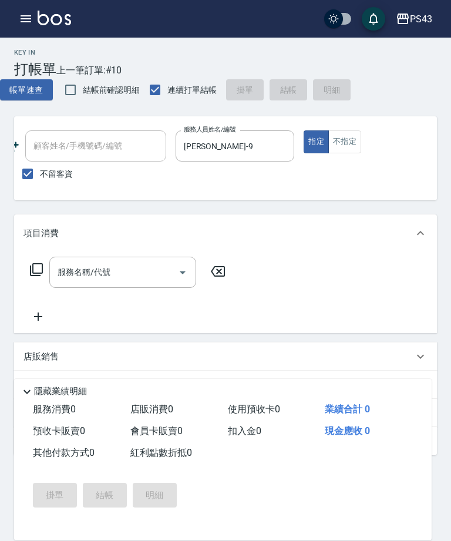
scroll to position [4, 0]
click at [350, 140] on button "不指定" at bounding box center [344, 141] width 33 height 23
click at [99, 279] on input "服務名稱/代號" at bounding box center [114, 271] width 119 height 21
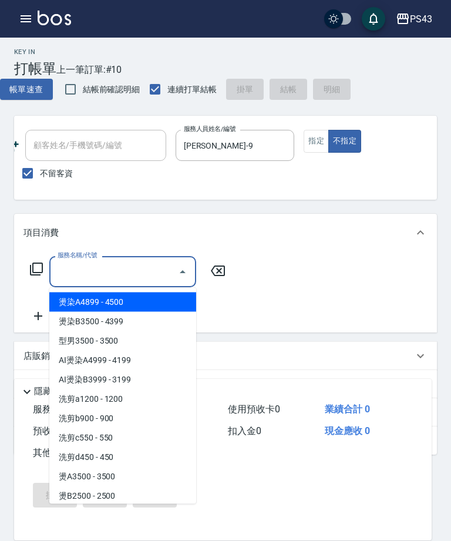
scroll to position [3, 0]
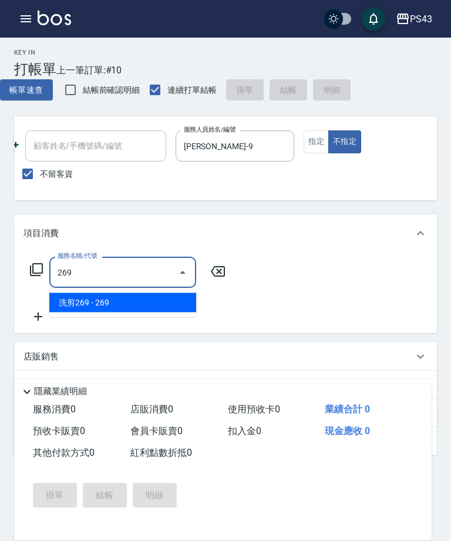
type input "洗剪269(226)"
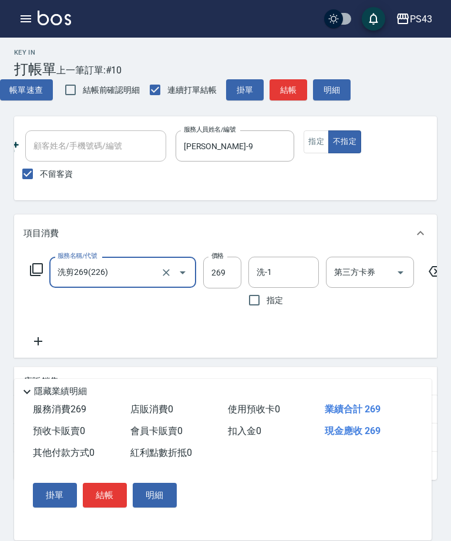
click at [283, 274] on input "洗-1" at bounding box center [284, 272] width 60 height 21
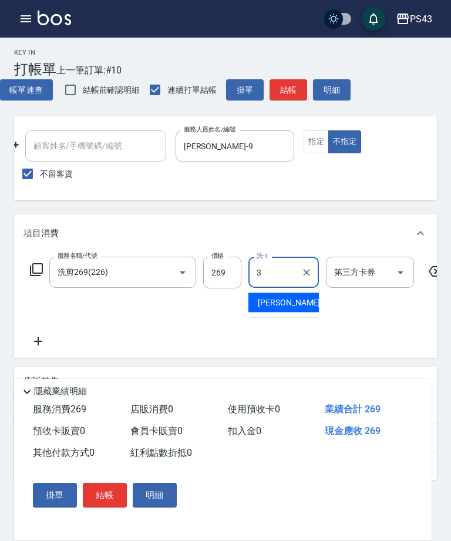
type input "3"
click at [222, 276] on input "269" at bounding box center [222, 273] width 38 height 32
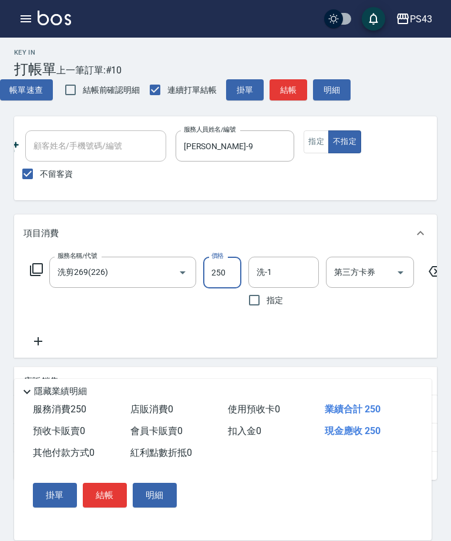
type input "250"
click at [281, 266] on input "洗-1" at bounding box center [284, 272] width 60 height 21
type input "[PERSON_NAME]-18"
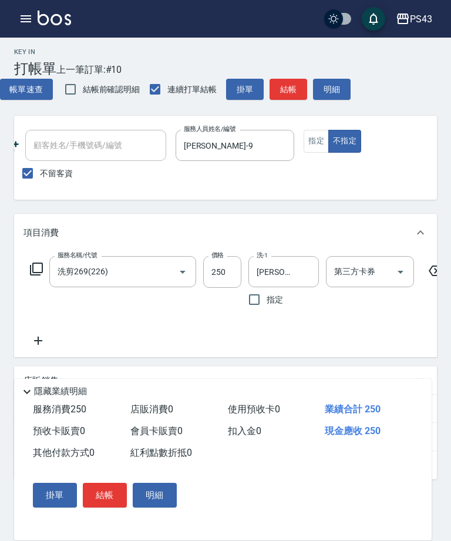
click at [117, 508] on button "結帳" at bounding box center [105, 495] width 44 height 25
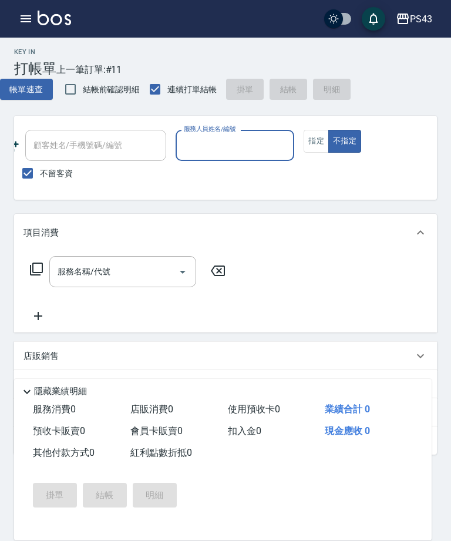
click at [261, 143] on input "服務人員姓名/編號" at bounding box center [235, 145] width 109 height 21
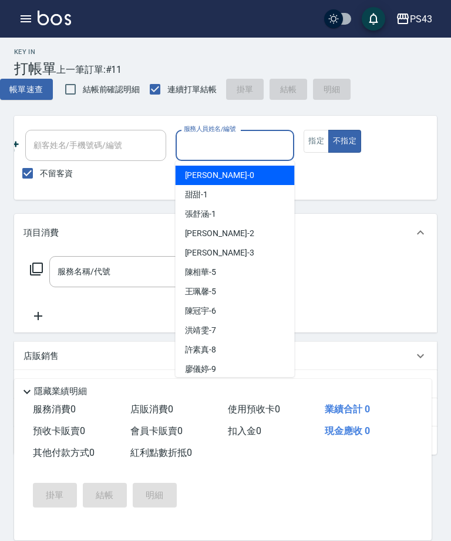
scroll to position [3, 0]
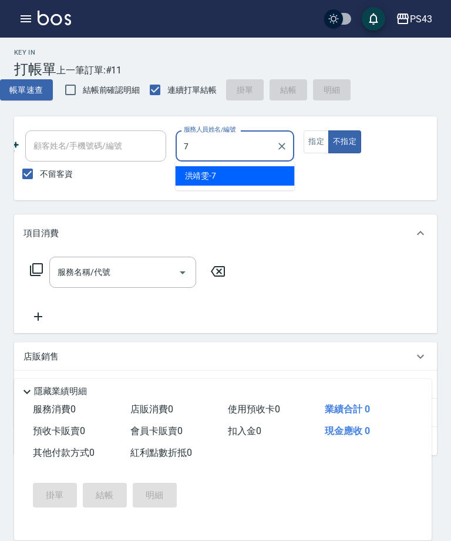
type input "[PERSON_NAME]-7"
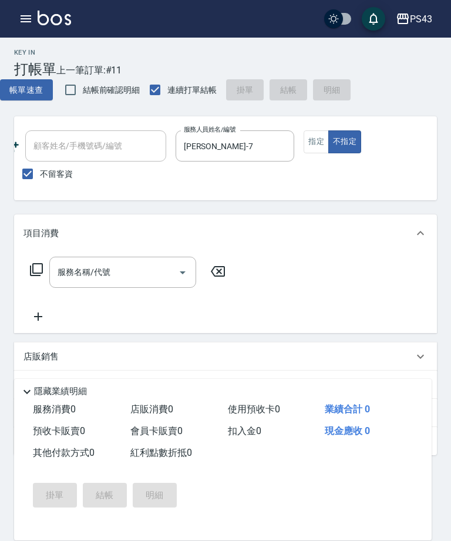
scroll to position [4, 0]
click at [320, 135] on button "指定" at bounding box center [316, 141] width 25 height 23
click at [147, 270] on input "服務名稱/代號" at bounding box center [114, 271] width 119 height 21
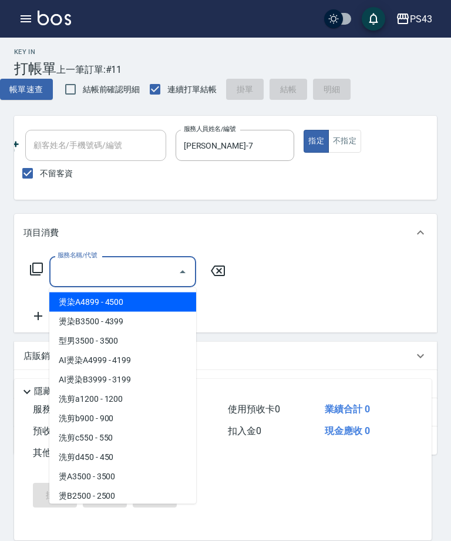
scroll to position [3, 0]
type input "1"
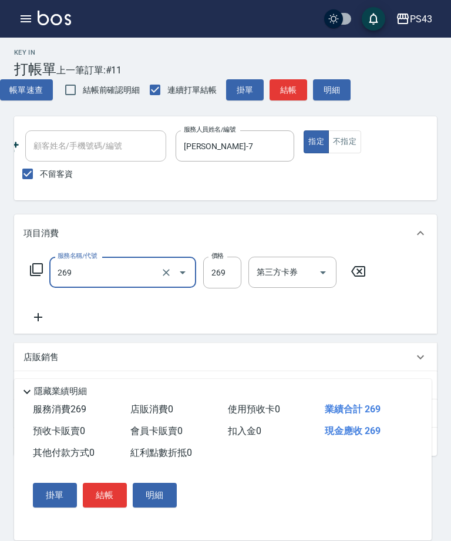
type input "洗剪269(226)"
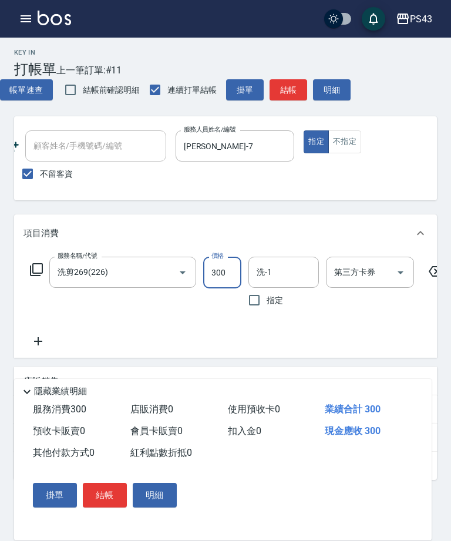
type input "300"
click at [289, 282] on input "洗-1" at bounding box center [284, 272] width 60 height 21
type input "[PERSON_NAME]-18"
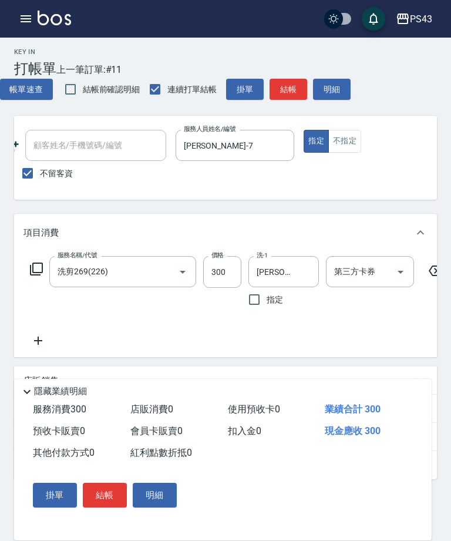
click at [294, 95] on button "結帳" at bounding box center [289, 90] width 38 height 22
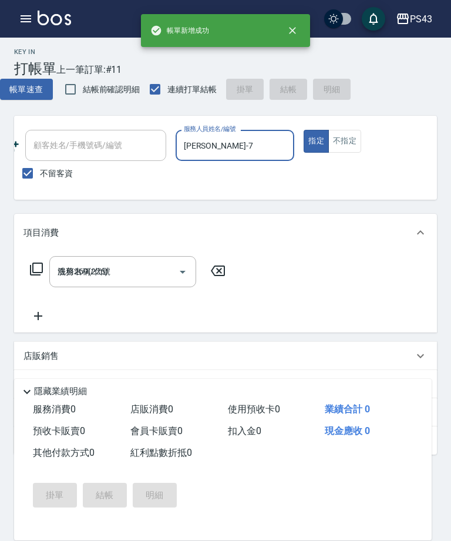
type input "[DATE] 17:30"
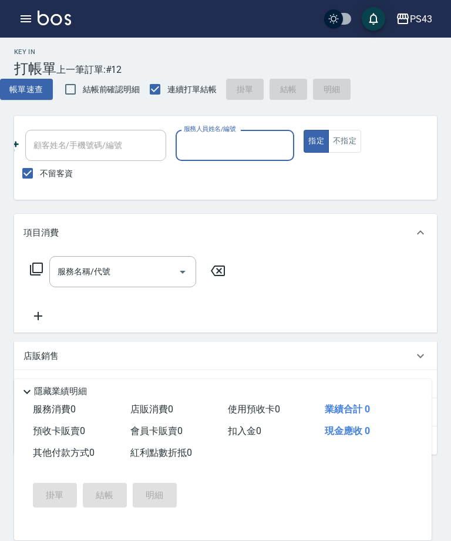
click at [237, 150] on input "服務人員姓名/編號" at bounding box center [235, 145] width 109 height 21
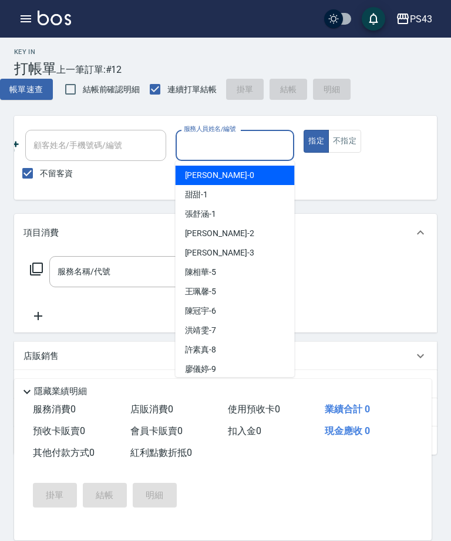
scroll to position [3, 0]
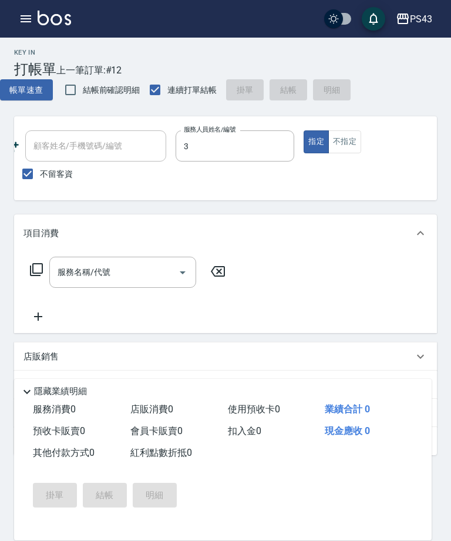
type input "[PERSON_NAME]-3"
click at [147, 271] on input "服務名稱/代號" at bounding box center [114, 271] width 119 height 21
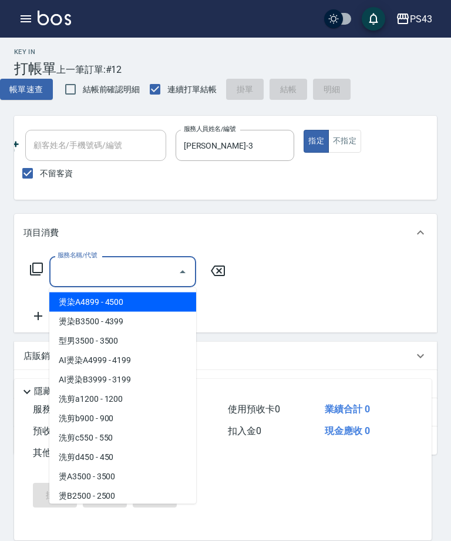
scroll to position [3, 0]
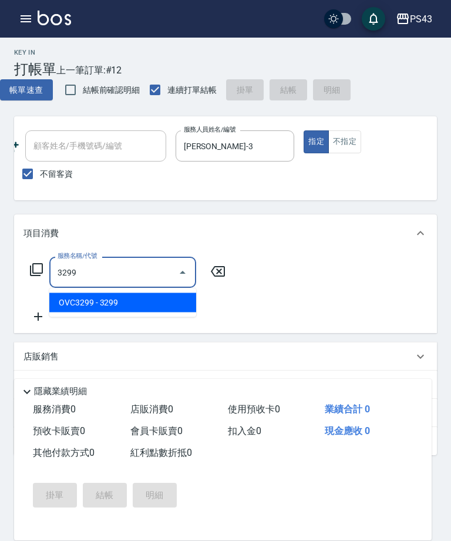
type input "OVC3299(3329)"
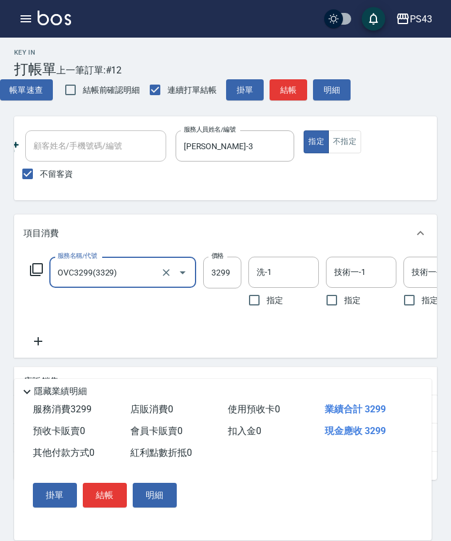
click at [162, 271] on icon "Clear" at bounding box center [166, 273] width 12 height 12
click at [32, 270] on icon at bounding box center [36, 270] width 14 height 14
type input "OVC3299(3329)"
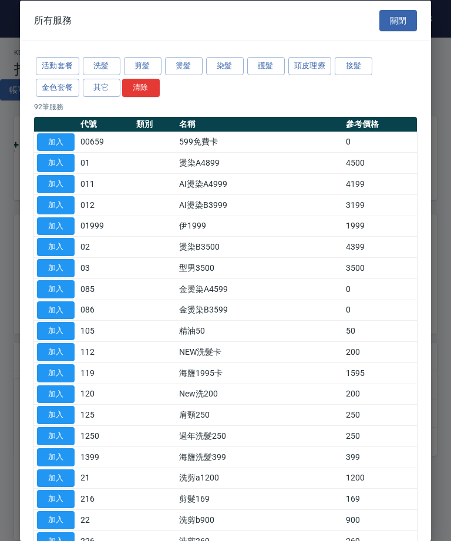
scroll to position [4, 0]
click at [38, 271] on button "加入" at bounding box center [56, 268] width 38 height 18
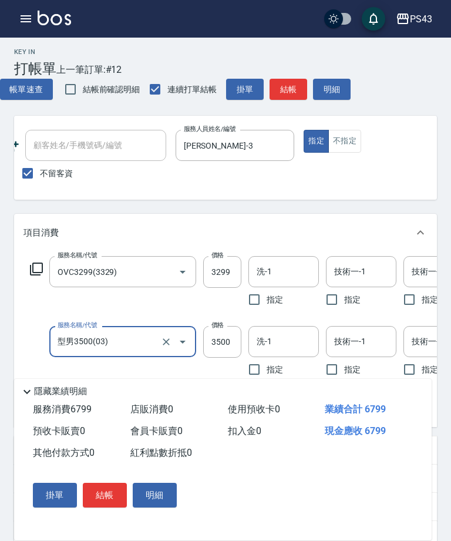
click at [233, 63] on div "Key In 打帳單 上一筆訂單:#12 帳單速查 結帳前確認明細 連續打單結帳 掛單 結帳 明細" at bounding box center [218, 68] width 437 height 68
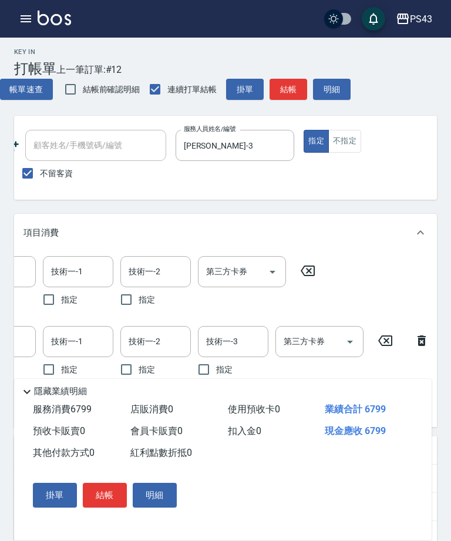
scroll to position [0, 283]
click at [422, 344] on icon at bounding box center [422, 340] width 8 height 11
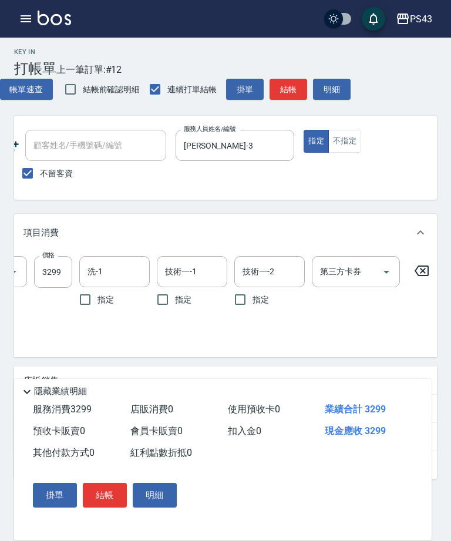
scroll to position [0, 169]
click at [425, 271] on icon at bounding box center [422, 271] width 29 height 14
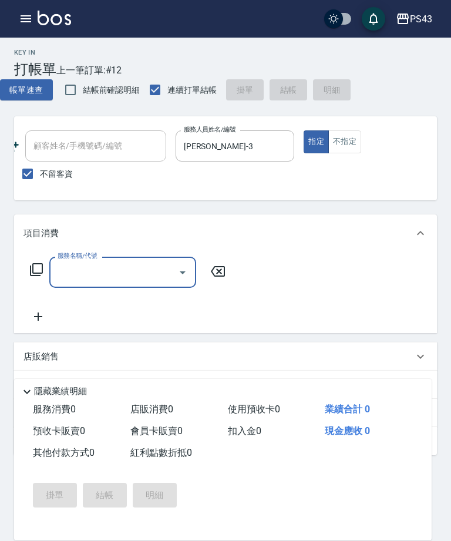
scroll to position [0, 0]
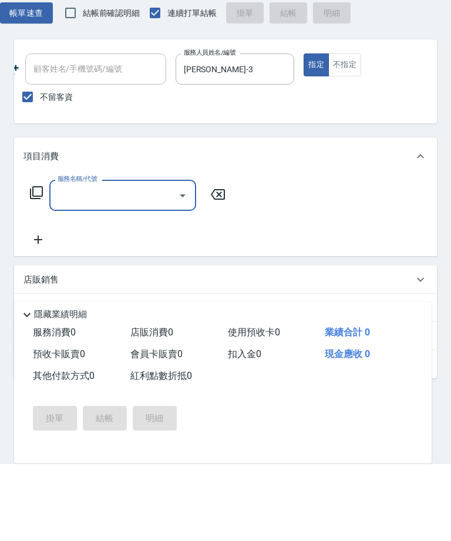
click at [41, 263] on icon at bounding box center [36, 269] width 13 height 13
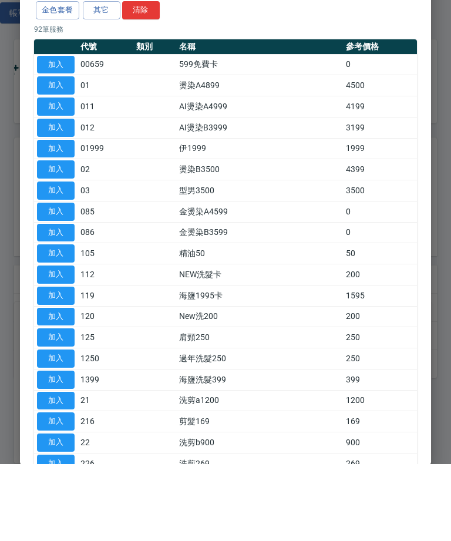
scroll to position [55, 0]
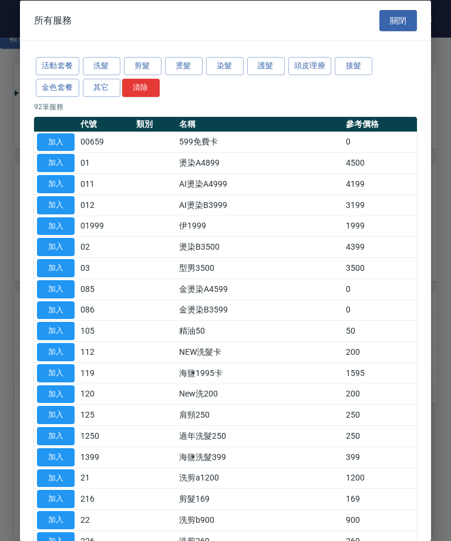
click at [228, 72] on button "染髮" at bounding box center [225, 66] width 38 height 18
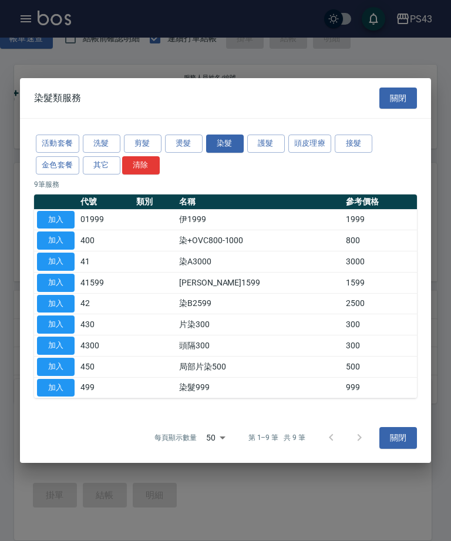
click at [63, 271] on button "加入" at bounding box center [56, 262] width 38 height 18
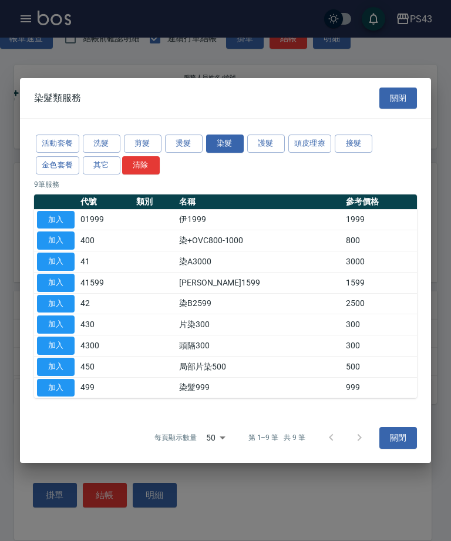
type input "染A3000(41)"
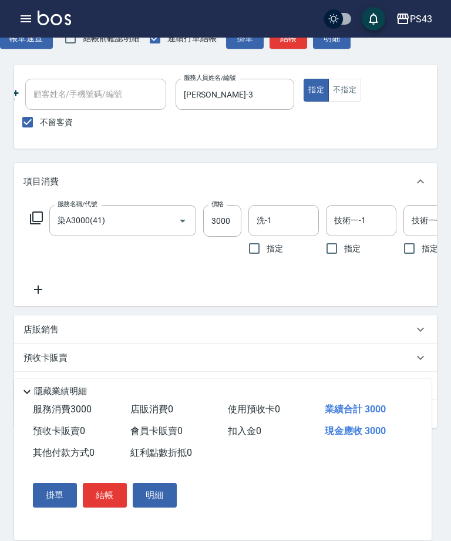
click at [213, 229] on input "3000" at bounding box center [222, 221] width 38 height 32
type input "3200"
click at [384, 317] on div "店販銷售" at bounding box center [225, 330] width 423 height 28
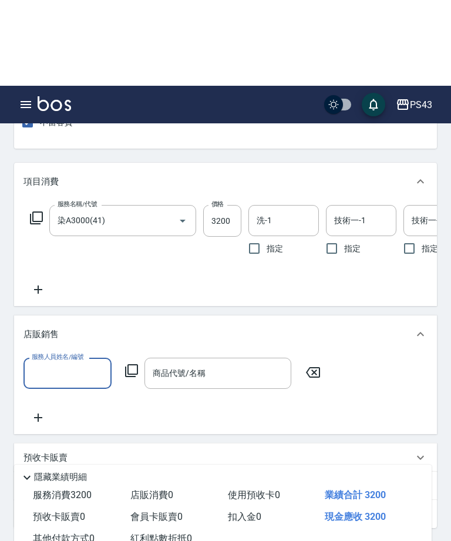
scroll to position [195, 0]
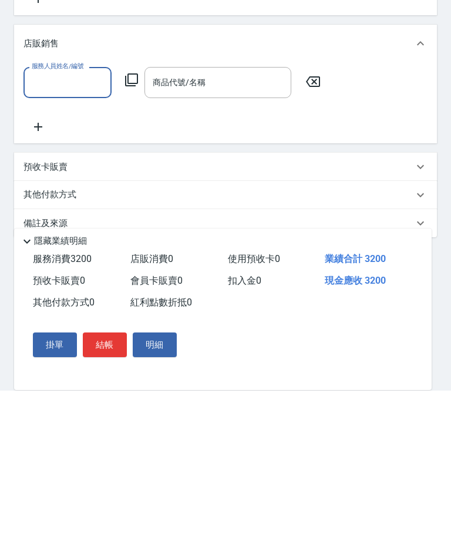
click at [108, 483] on button "結帳" at bounding box center [105, 495] width 44 height 25
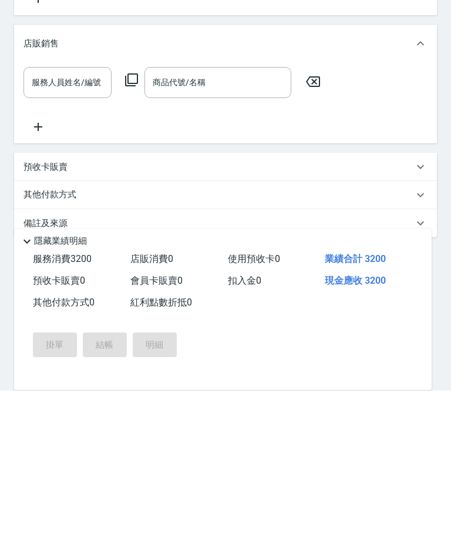
scroll to position [179, 0]
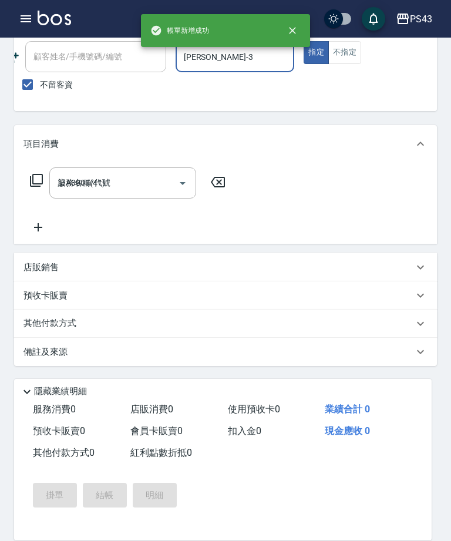
type input "[DATE] 17:31"
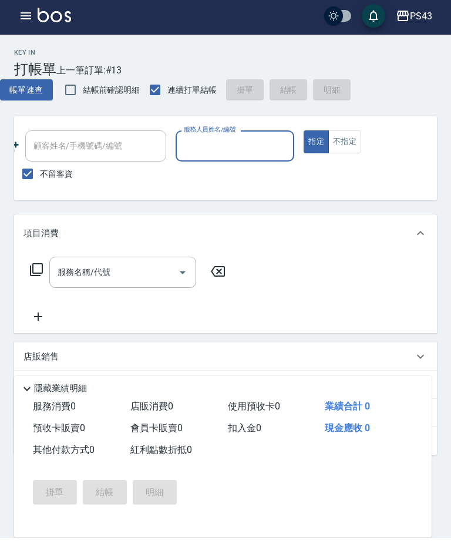
scroll to position [3, 0]
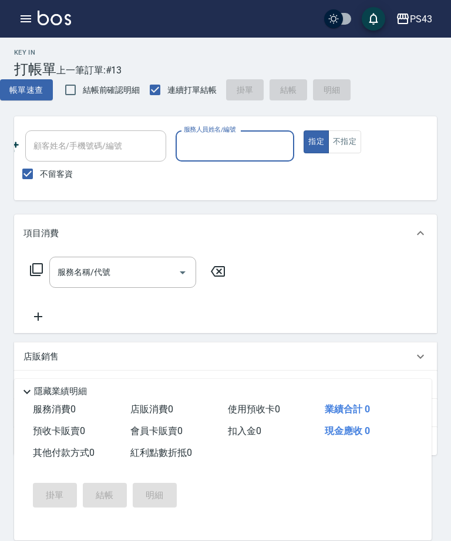
click at [237, 140] on input "服務人員姓名/編號" at bounding box center [235, 146] width 109 height 21
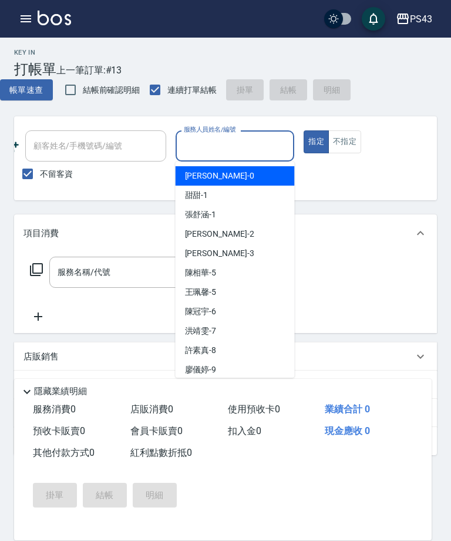
scroll to position [2, 0]
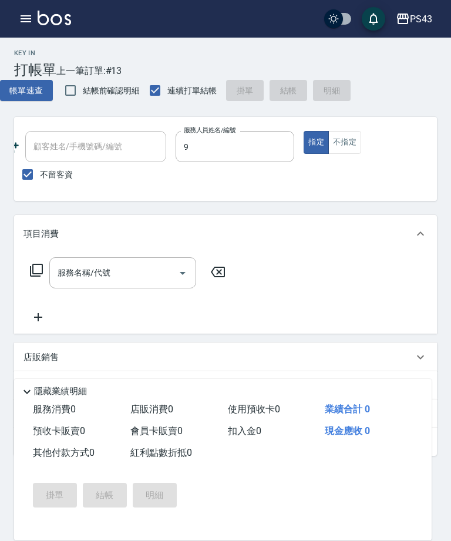
type input "[PERSON_NAME]-9"
click at [119, 273] on input "服務名稱/代號" at bounding box center [114, 272] width 119 height 21
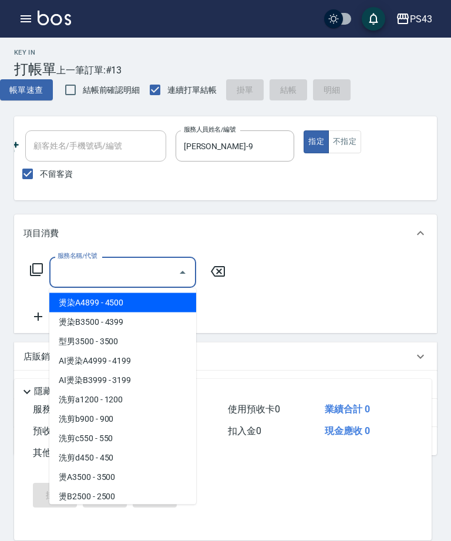
scroll to position [2, 0]
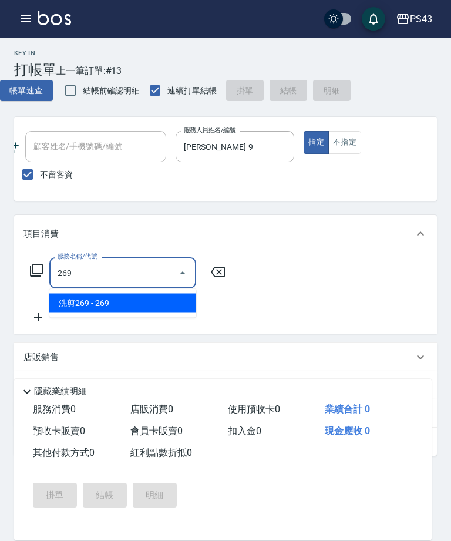
type input "洗剪269(226)"
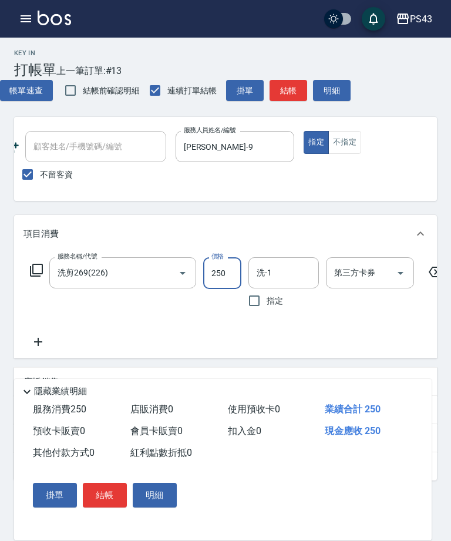
type input "250"
click at [292, 271] on input "洗-1" at bounding box center [284, 273] width 60 height 21
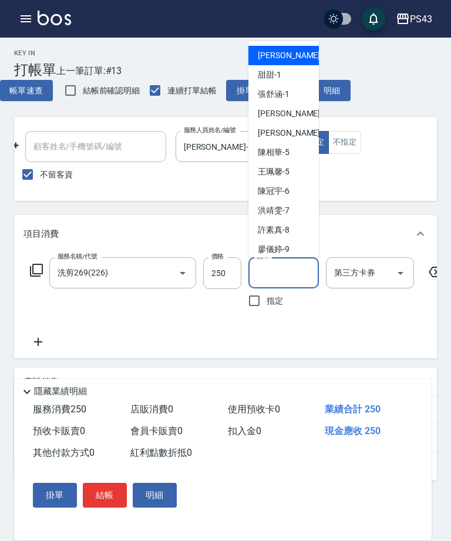
click at [284, 277] on input "洗-1" at bounding box center [284, 273] width 60 height 21
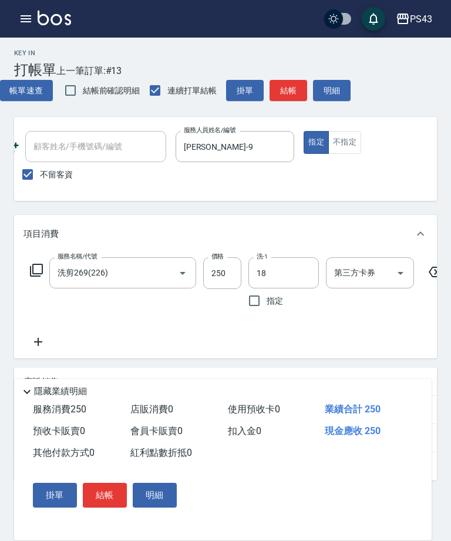
type input "[PERSON_NAME]-18"
click at [39, 342] on icon at bounding box center [38, 341] width 8 height 8
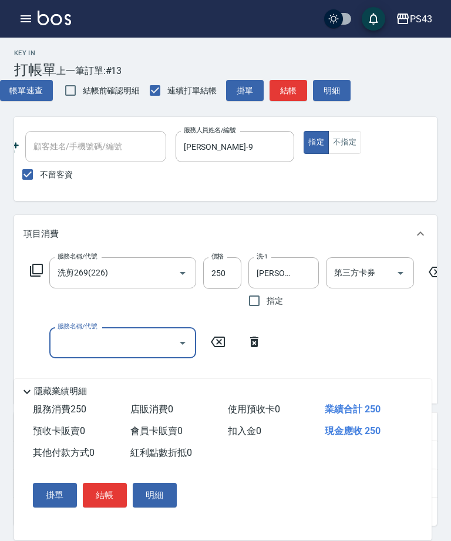
click at [38, 345] on div "服務名稱/代號 服務名稱/代號" at bounding box center [147, 342] width 246 height 31
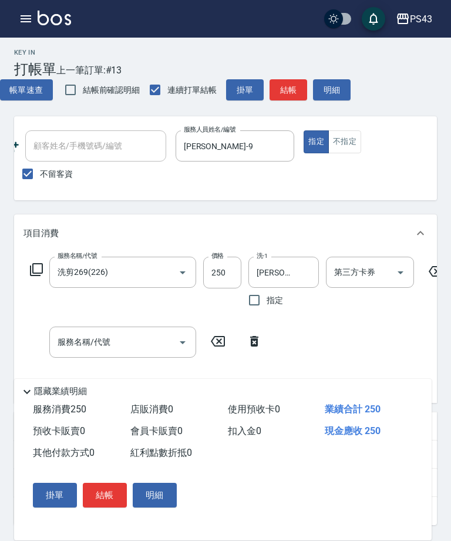
click at [112, 345] on input "服務名稱/代號" at bounding box center [114, 342] width 119 height 21
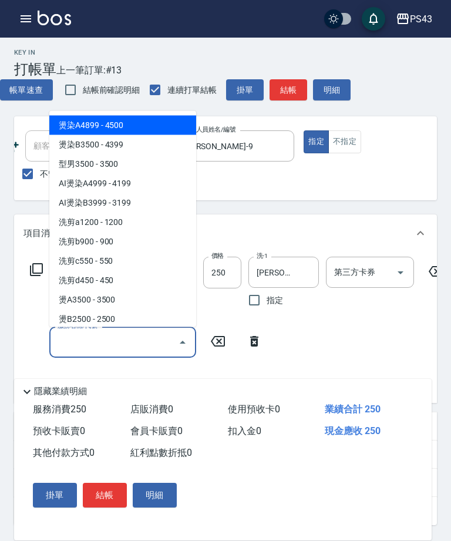
scroll to position [2, 0]
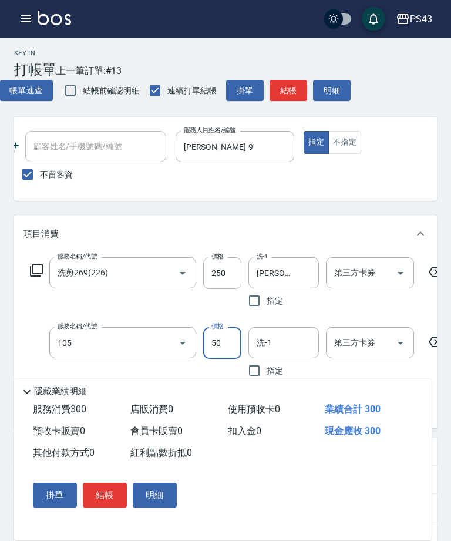
type input "精油50(105)"
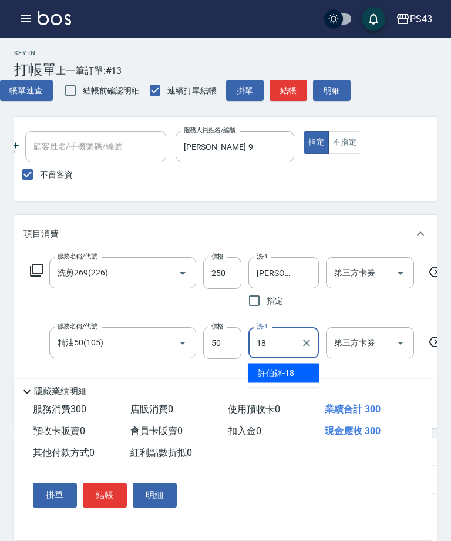
type input "[PERSON_NAME]-18"
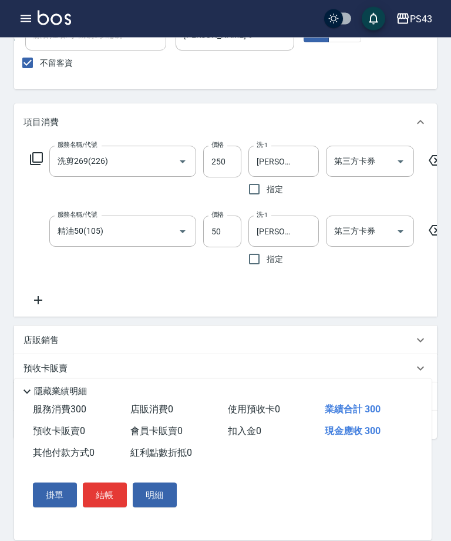
scroll to position [115, 0]
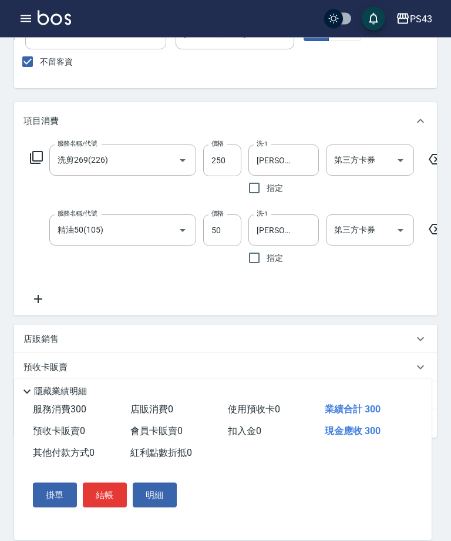
click at [108, 508] on button "結帳" at bounding box center [105, 495] width 44 height 25
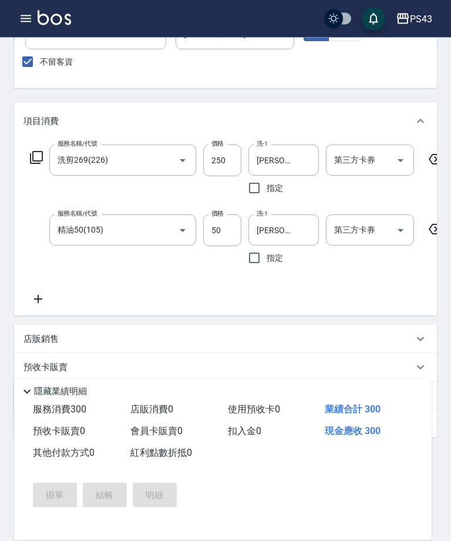
scroll to position [115, 0]
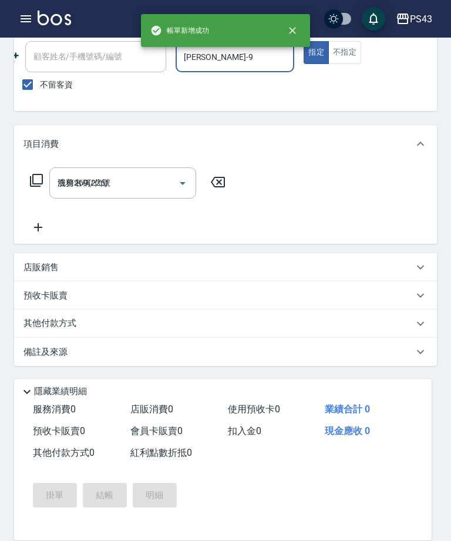
type input "[DATE] 17:32"
